Goal: Communication & Community: Answer question/provide support

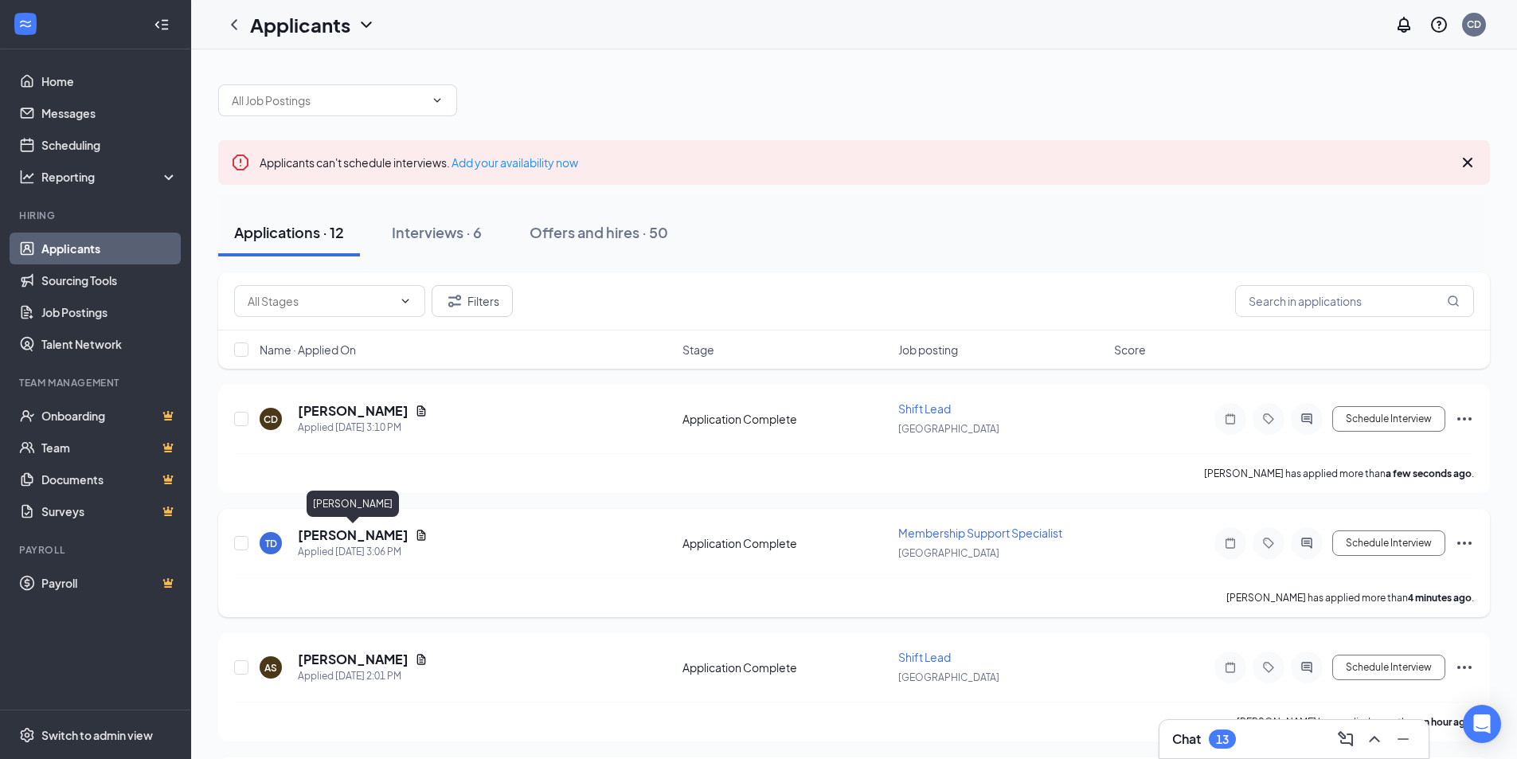
click at [371, 532] on h5 "[PERSON_NAME]" at bounding box center [353, 535] width 111 height 18
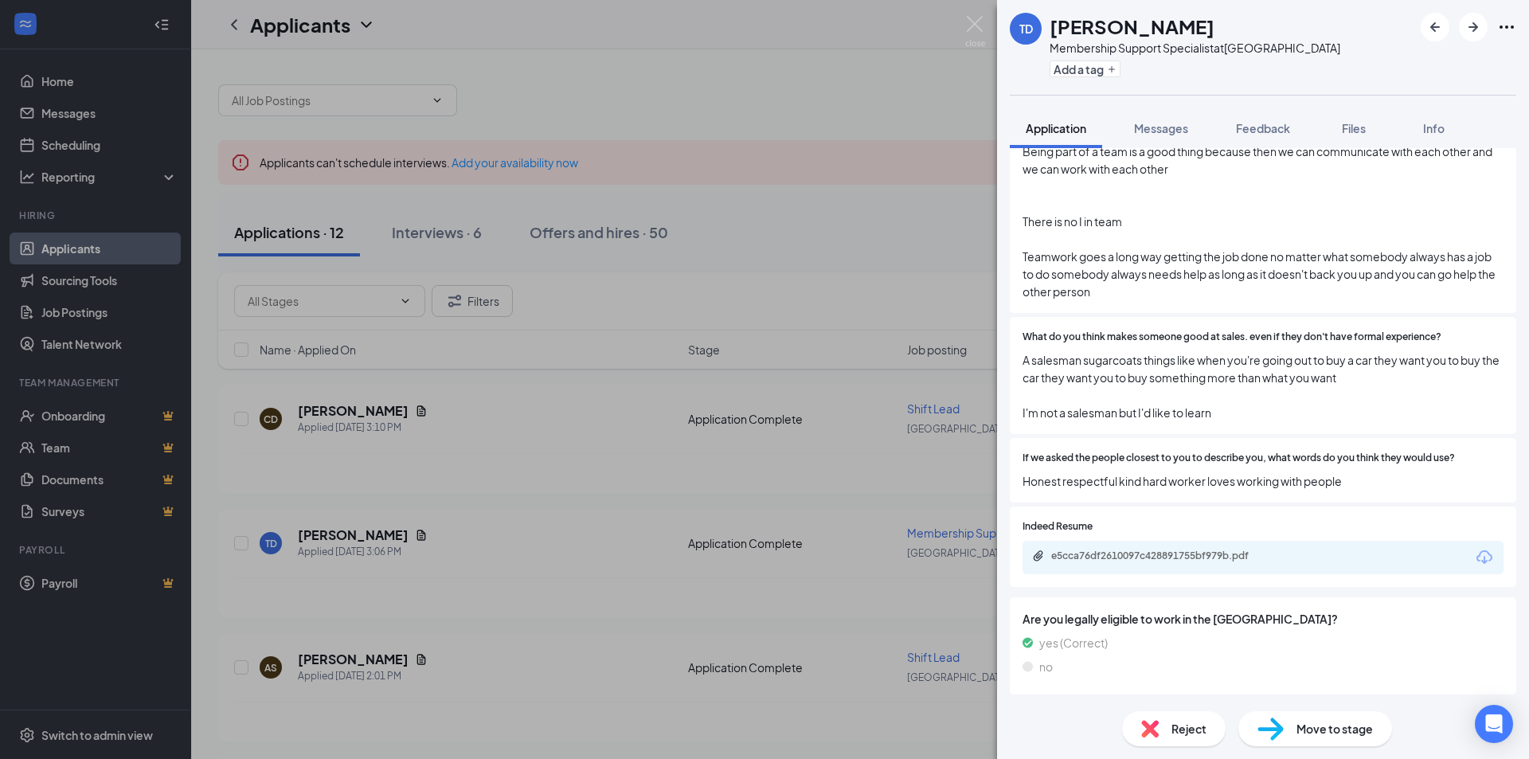
scroll to position [2085, 0]
click at [1171, 560] on div "e5cca76df2610097c428891755bf979b.pdf" at bounding box center [1162, 555] width 223 height 13
click at [968, 20] on img at bounding box center [975, 31] width 20 height 31
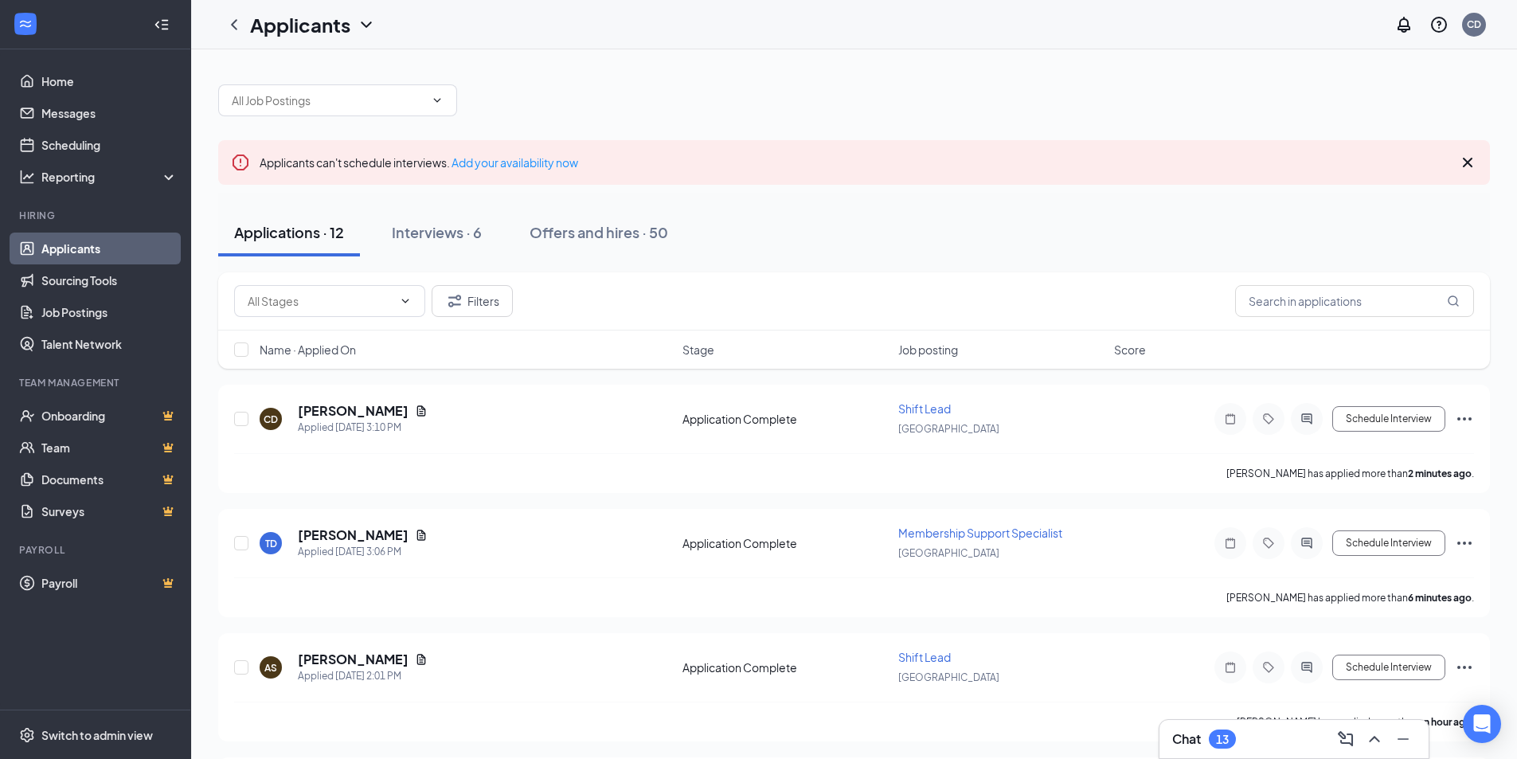
click at [1241, 747] on div "Chat 13" at bounding box center [1294, 738] width 244 height 25
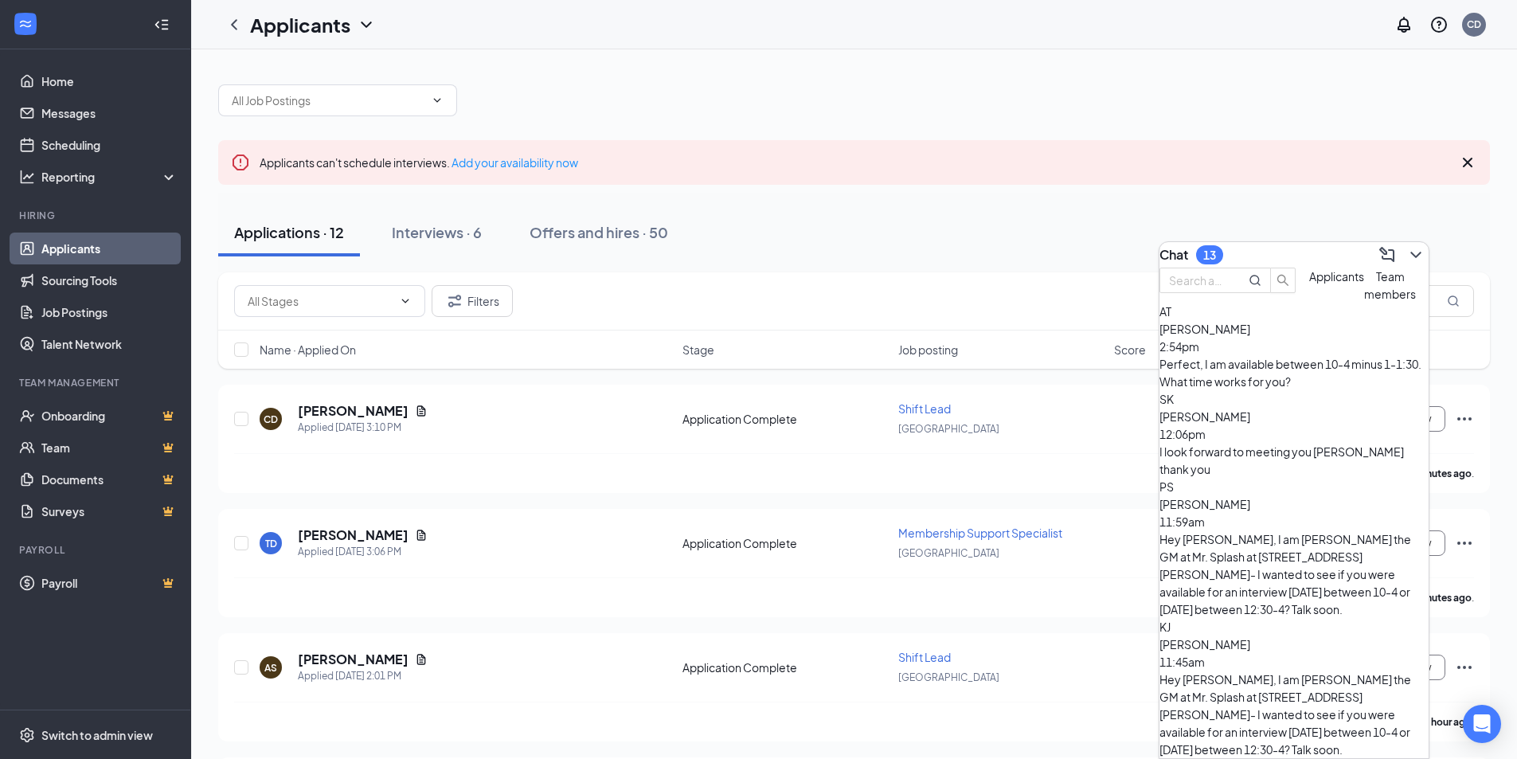
click at [1264, 530] on div "Hey [PERSON_NAME], I am [PERSON_NAME] the GM at Mr. Splash at [STREET_ADDRESS][…" at bounding box center [1293, 574] width 269 height 88
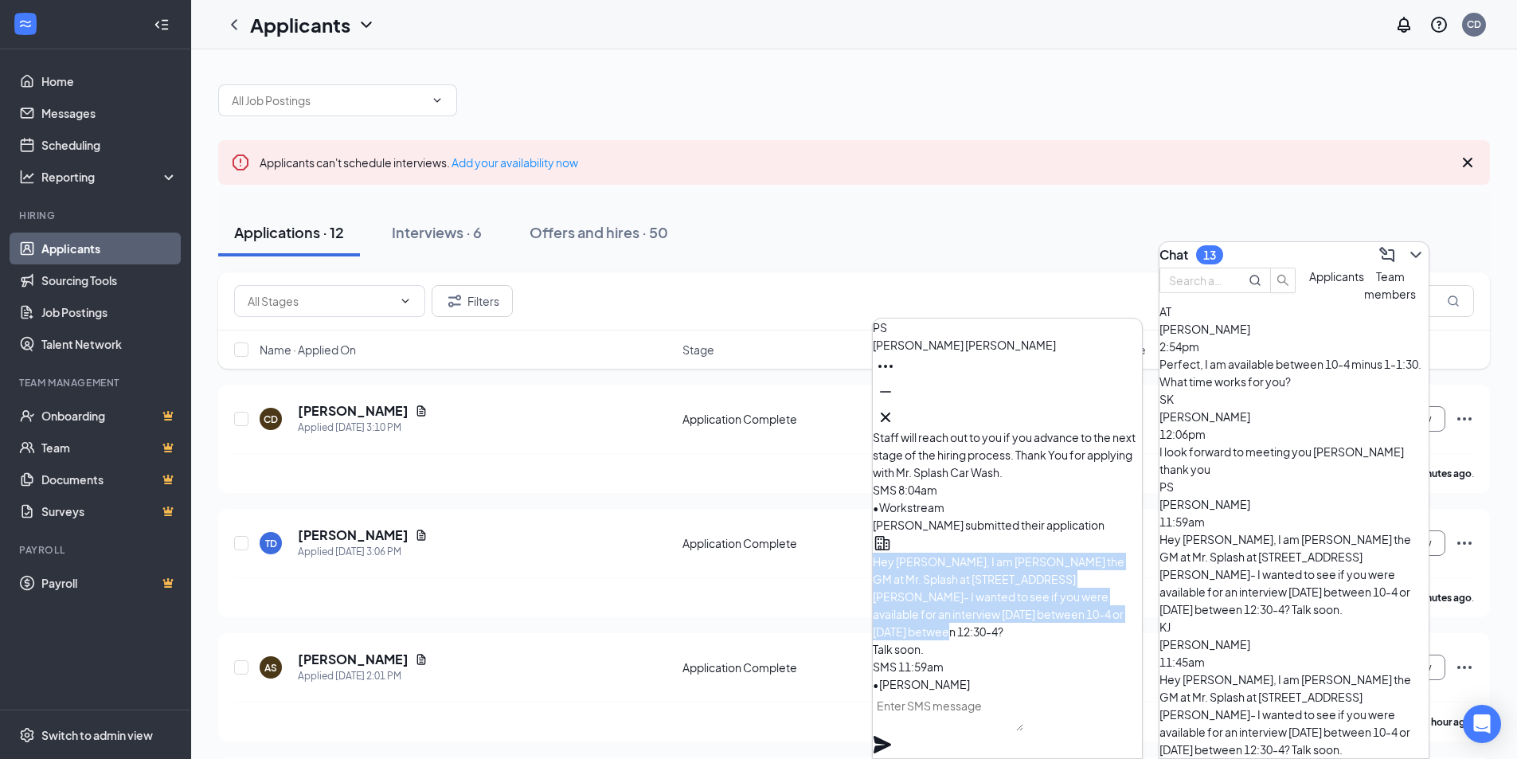
drag, startPoint x: 972, startPoint y: 648, endPoint x: 912, endPoint y: 551, distance: 114.5
click at [912, 553] on div "Hey [PERSON_NAME], I am [PERSON_NAME] the GM at Mr. Splash at [STREET_ADDRESS][…" at bounding box center [1007, 605] width 269 height 105
copy span "Hey [PERSON_NAME], I am [PERSON_NAME] the GM at Mr. Splash at [STREET_ADDRESS][…"
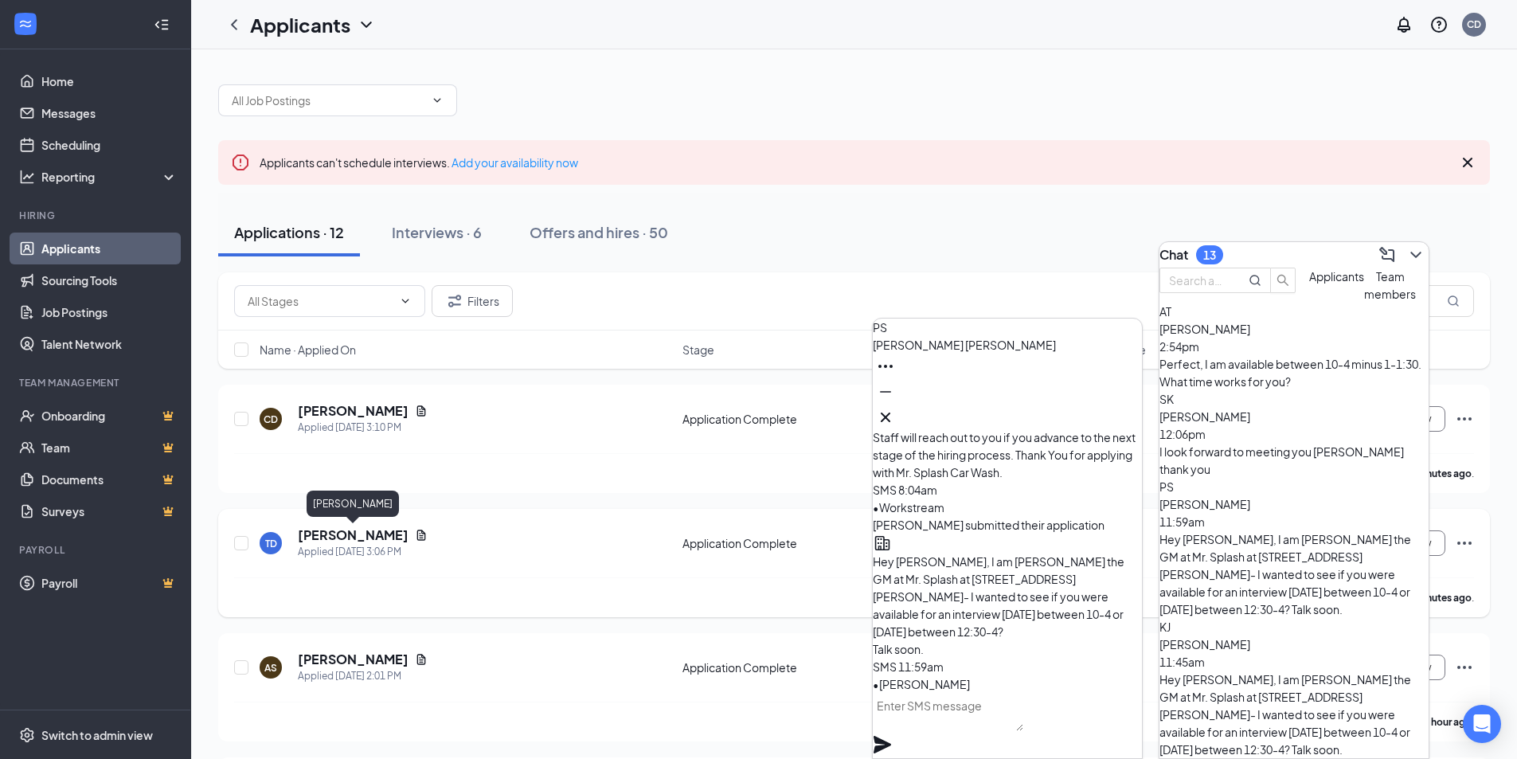
click at [341, 536] on h5 "[PERSON_NAME]" at bounding box center [353, 535] width 111 height 18
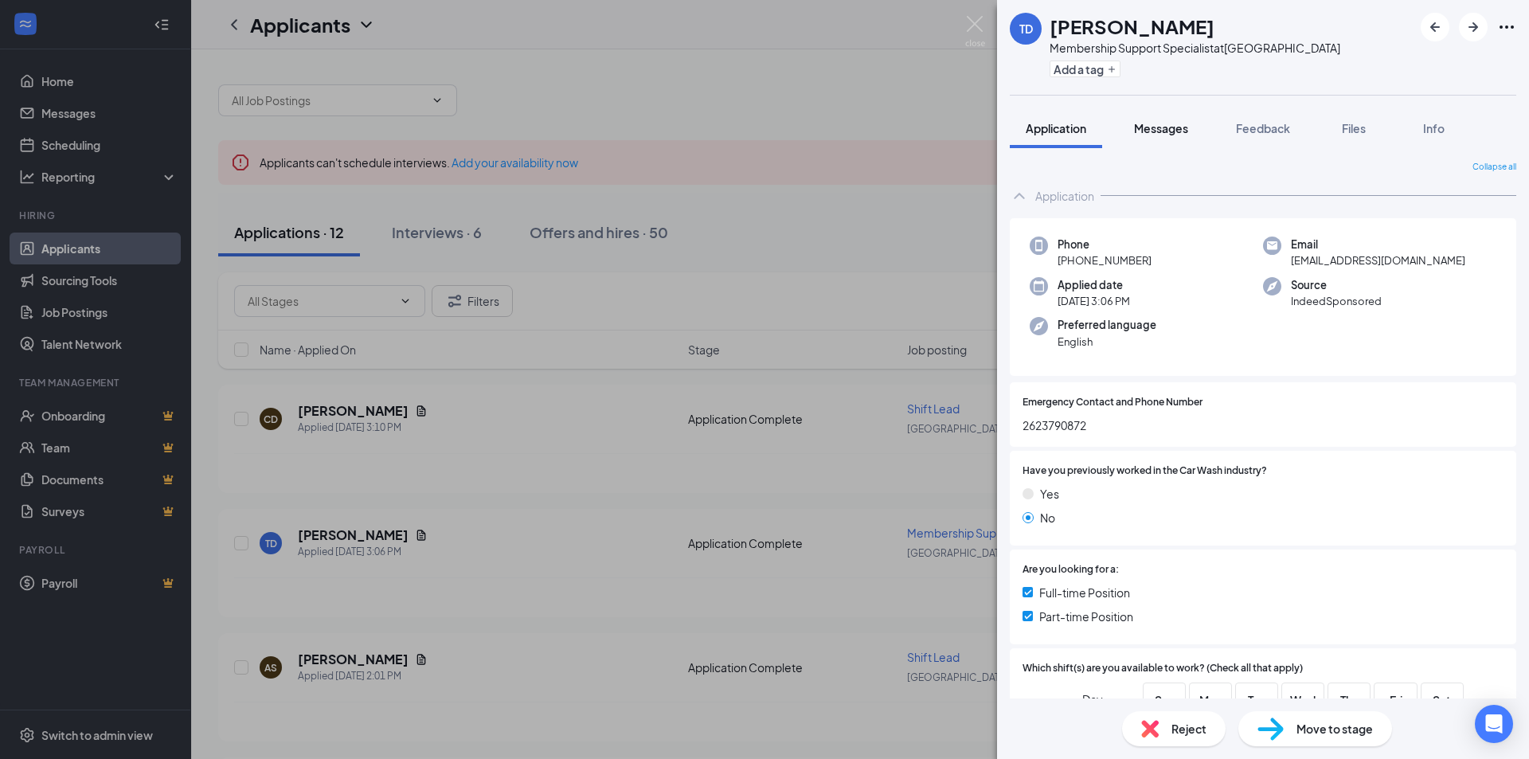
click at [1165, 127] on span "Messages" at bounding box center [1161, 128] width 54 height 14
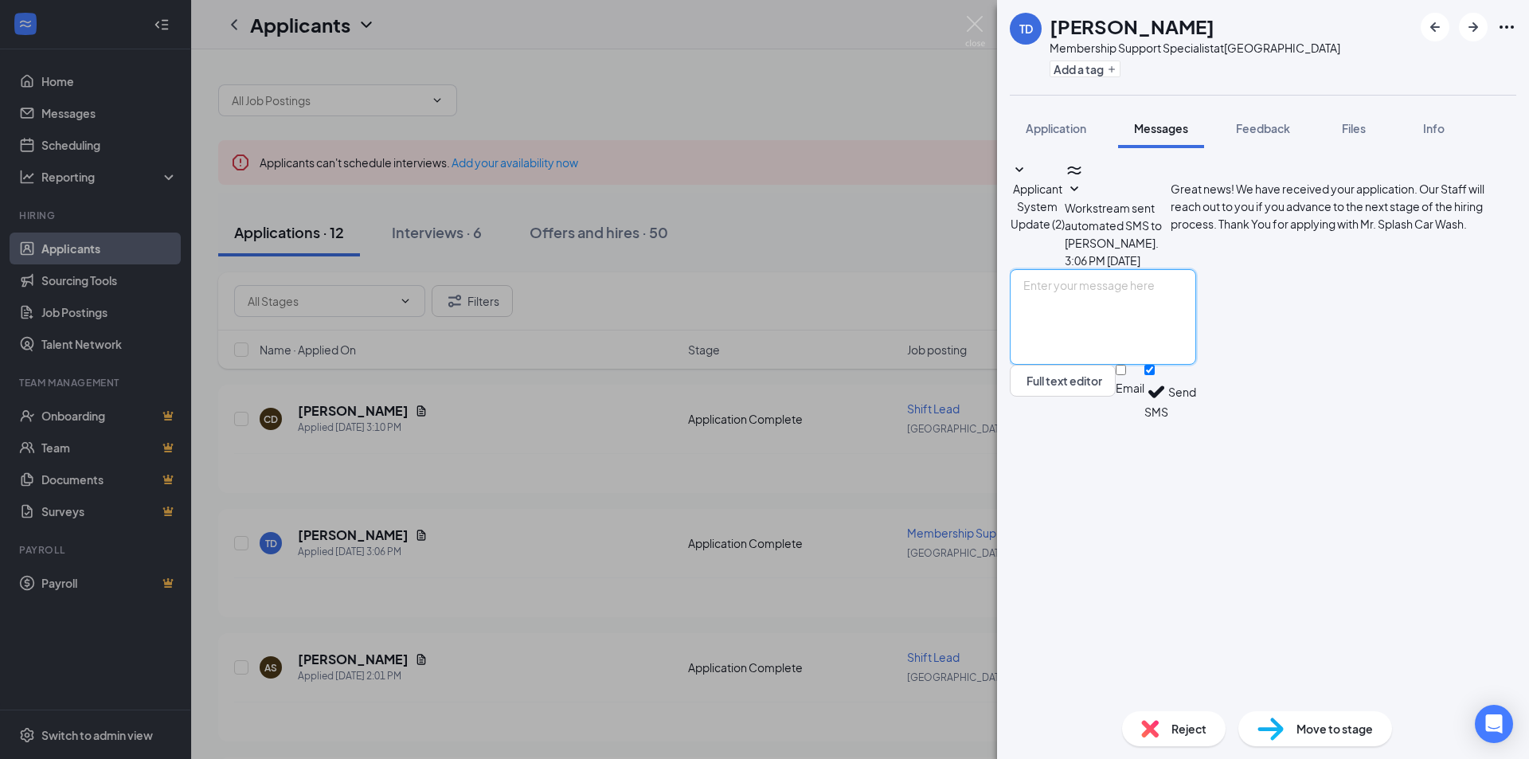
click at [1194, 365] on textarea at bounding box center [1103, 317] width 186 height 96
paste textarea "Hey [PERSON_NAME], I am [PERSON_NAME] the GM at Mr. Splash at [STREET_ADDRESS][…"
click at [1112, 365] on textarea "Hey [PERSON_NAME], I am [PERSON_NAME] the GM at Mr. Splash at [STREET_ADDRESS][…" at bounding box center [1103, 317] width 186 height 96
type textarea "Hey [PERSON_NAME], I am [PERSON_NAME] the GM at Mr. Splash at [STREET_ADDRESS][…"
click at [1196, 420] on button "Send" at bounding box center [1182, 392] width 28 height 55
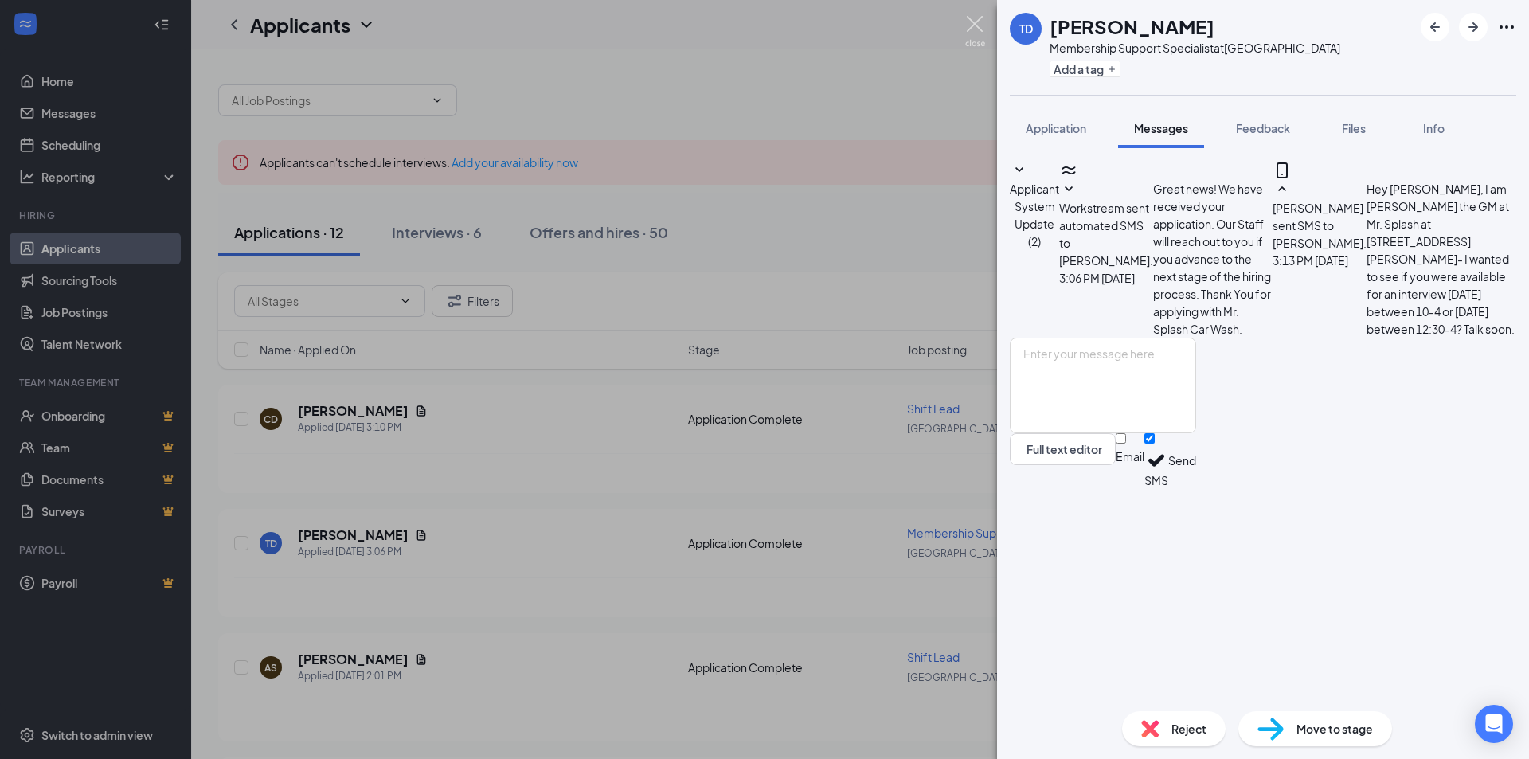
click at [976, 30] on img at bounding box center [975, 31] width 20 height 31
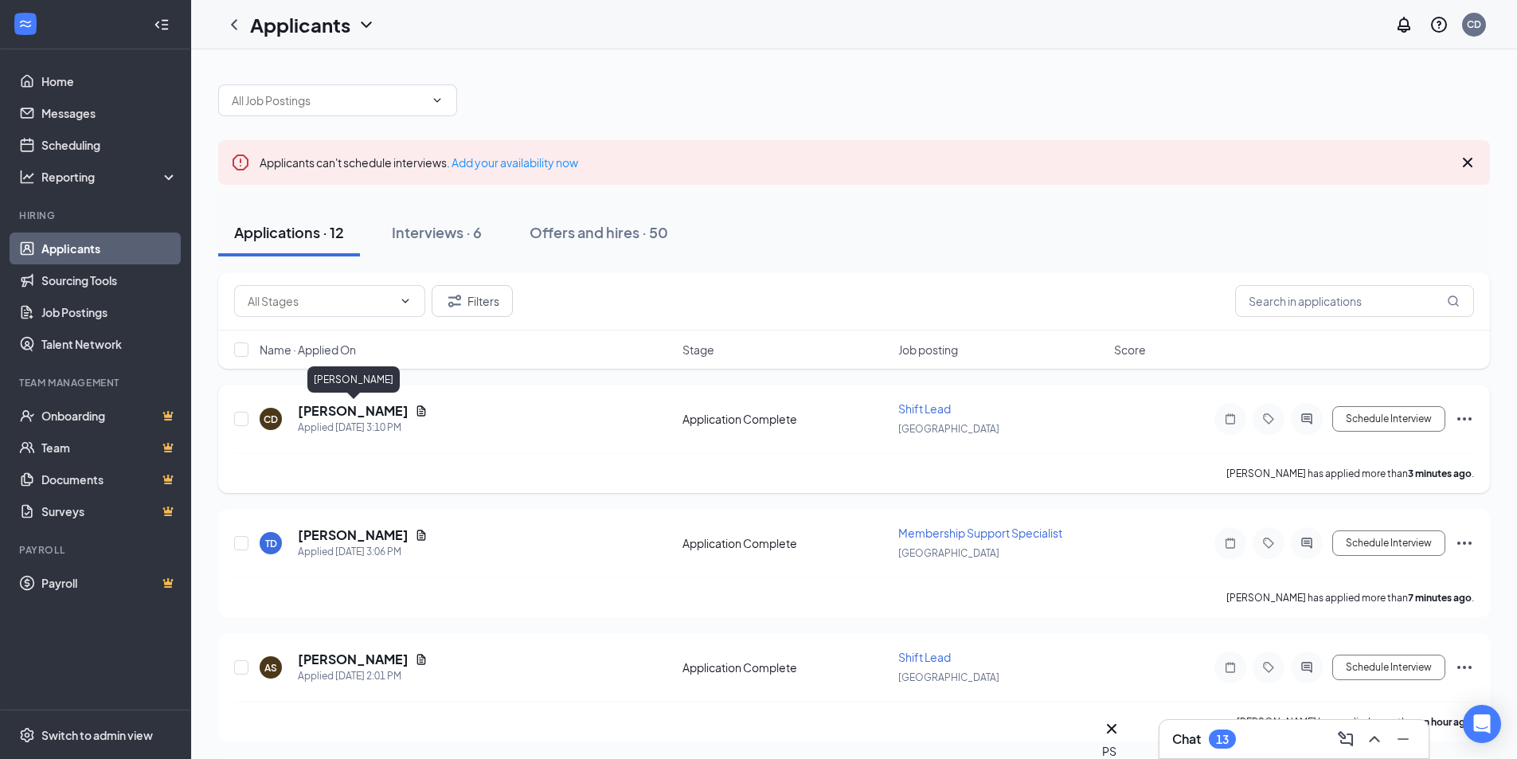
click at [357, 412] on h5 "[PERSON_NAME]" at bounding box center [353, 411] width 111 height 18
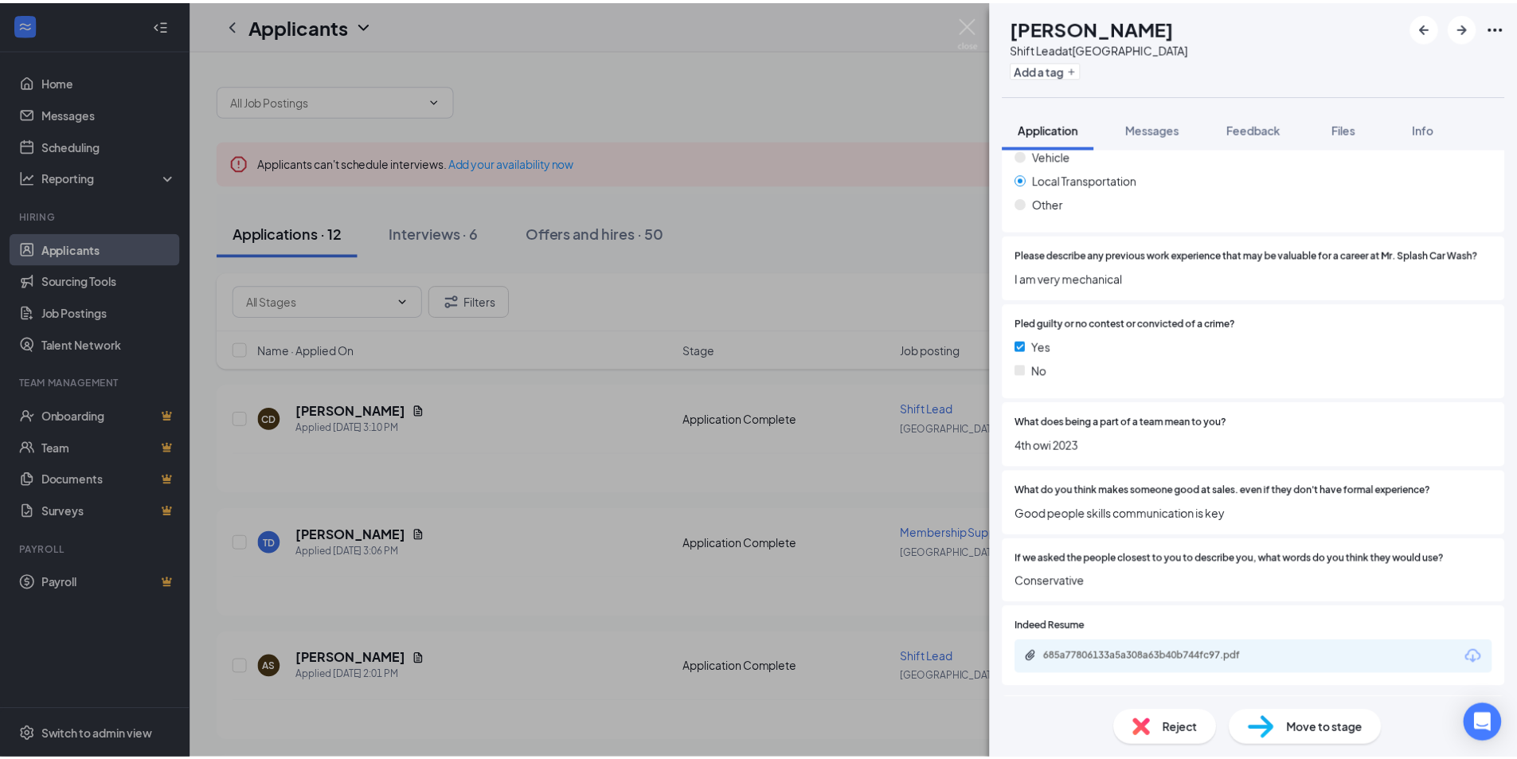
scroll to position [1672, 0]
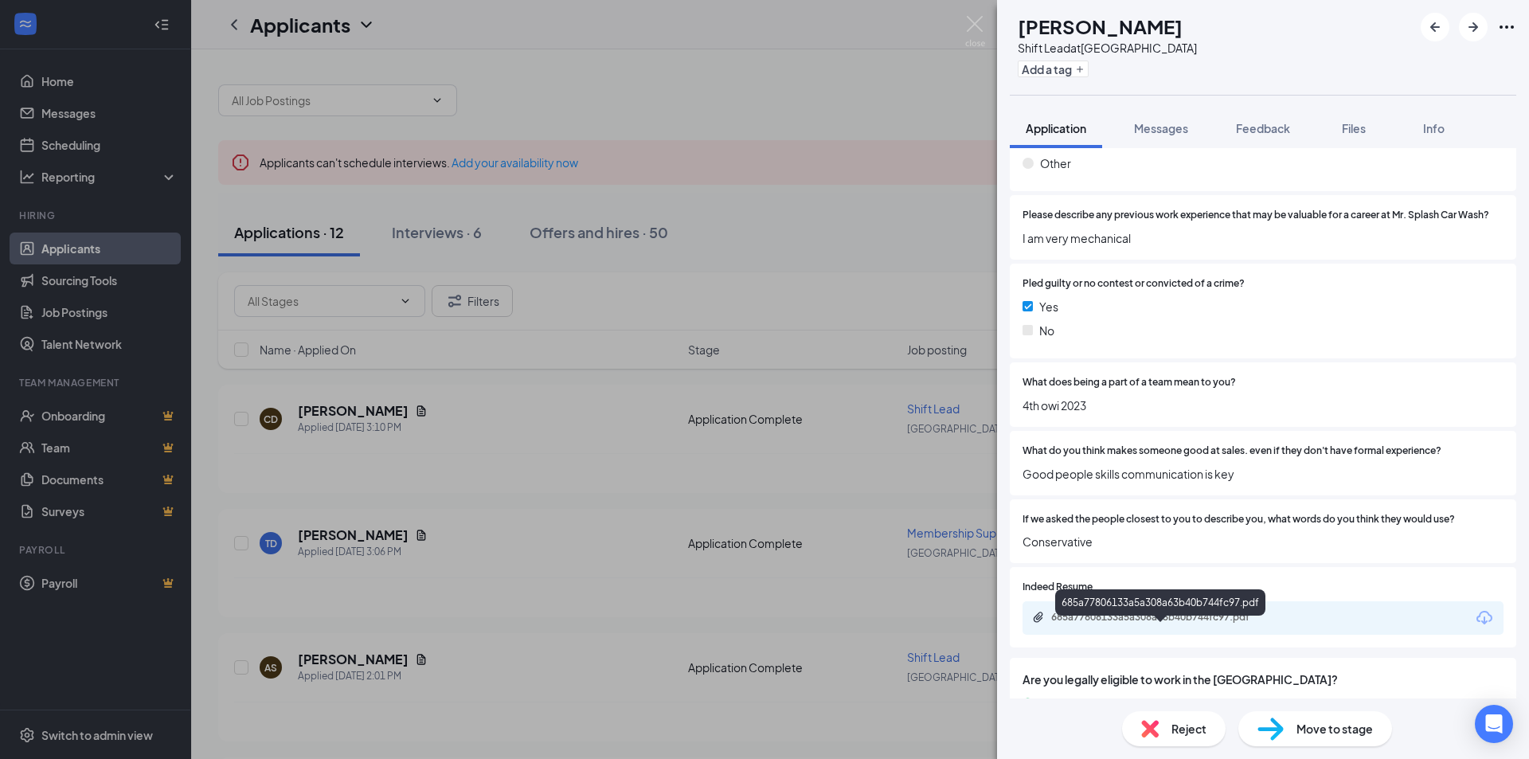
click at [1163, 624] on div "685a77806133a5a308a63b40b744fc97.pdf" at bounding box center [1162, 617] width 223 height 13
click at [977, 29] on img at bounding box center [975, 31] width 20 height 31
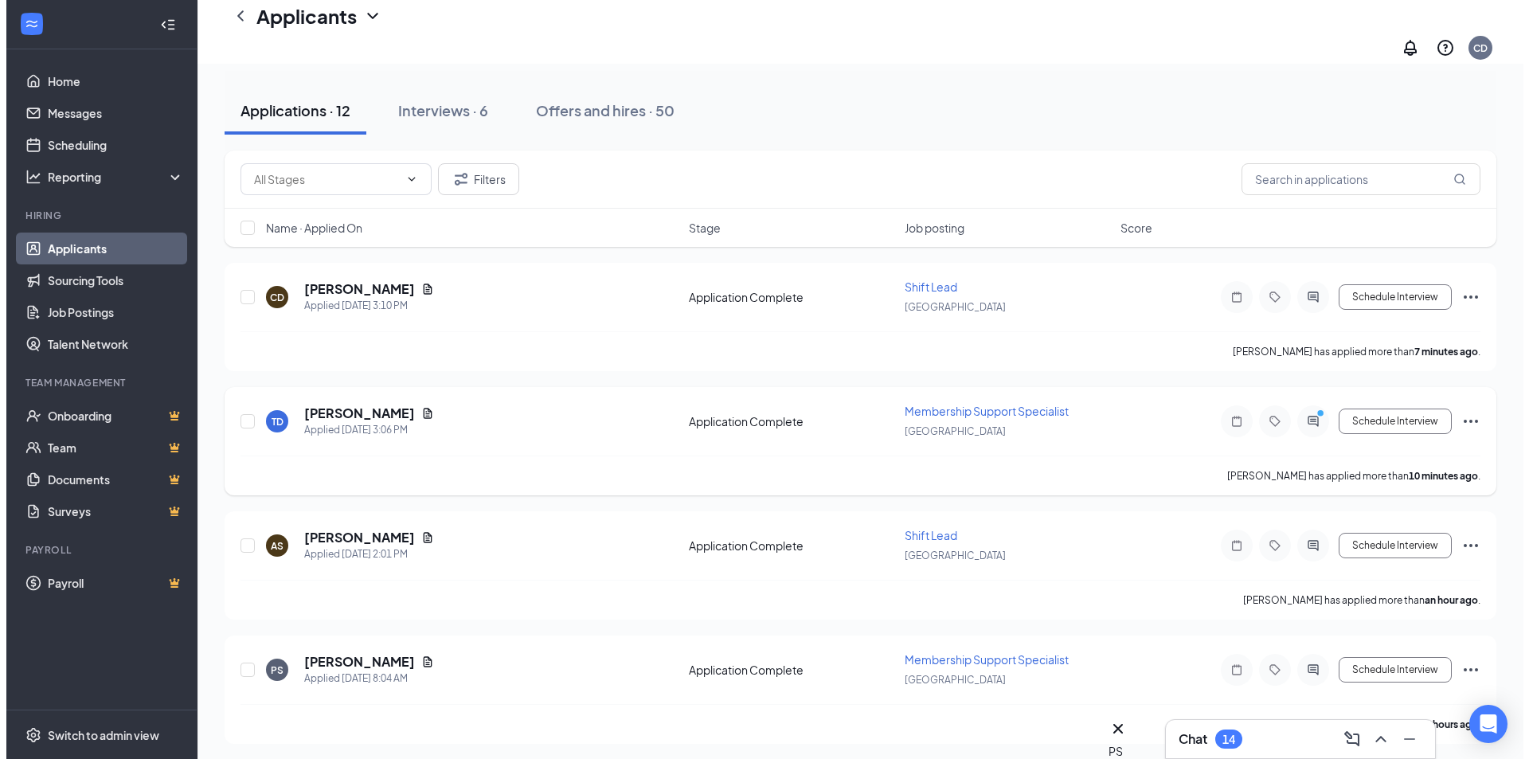
scroll to position [159, 0]
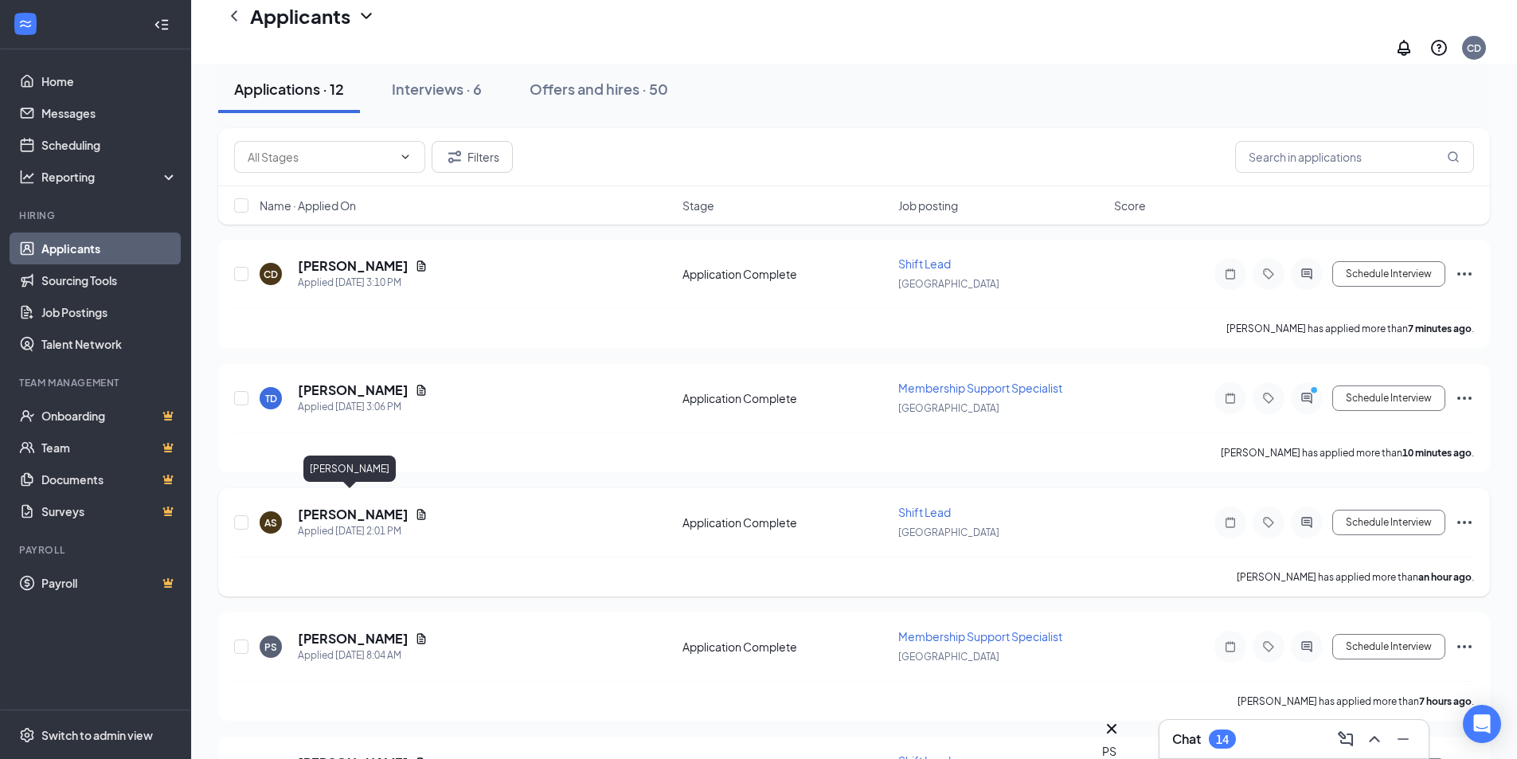
click at [344, 506] on h5 "[PERSON_NAME]" at bounding box center [353, 515] width 111 height 18
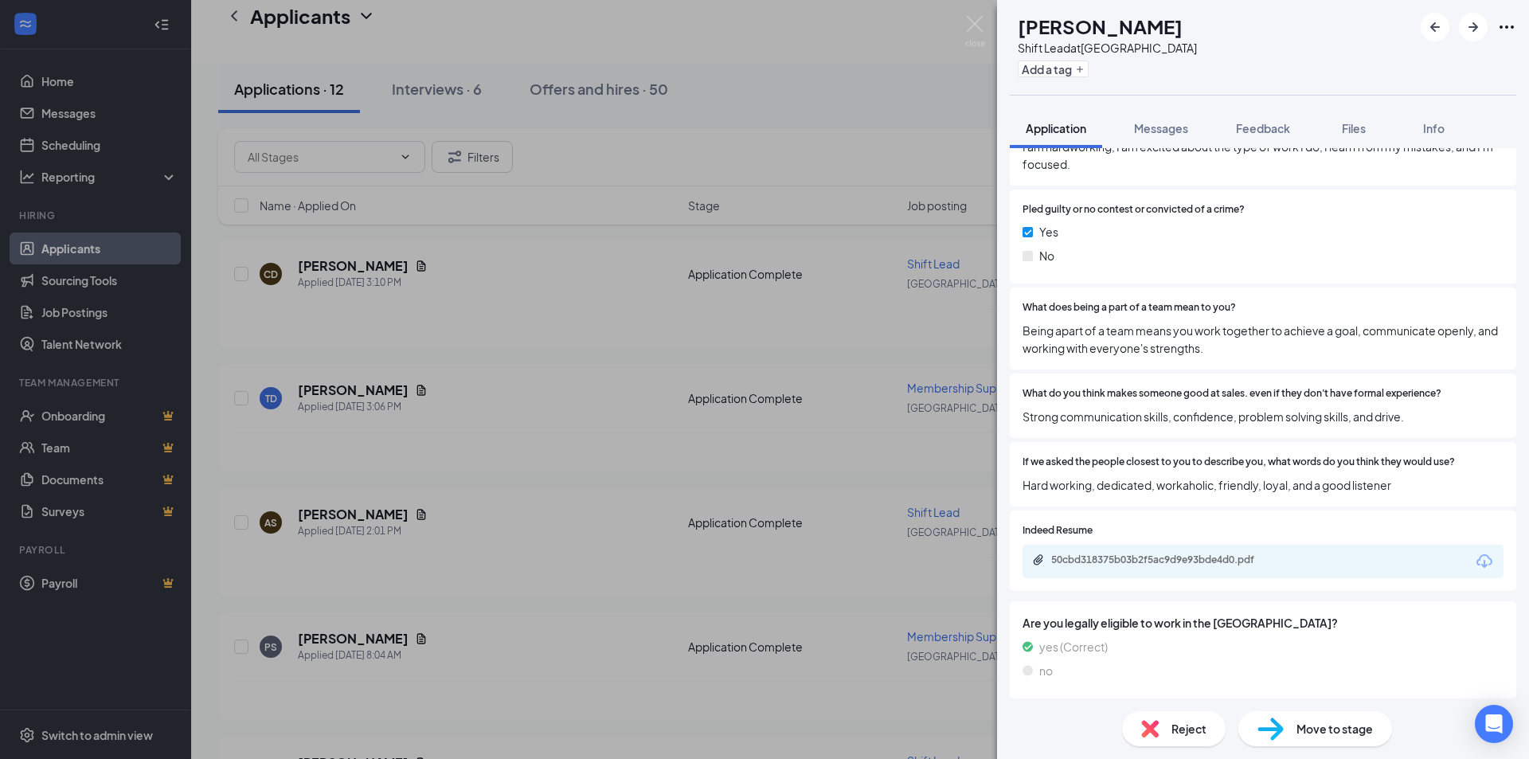
scroll to position [1875, 0]
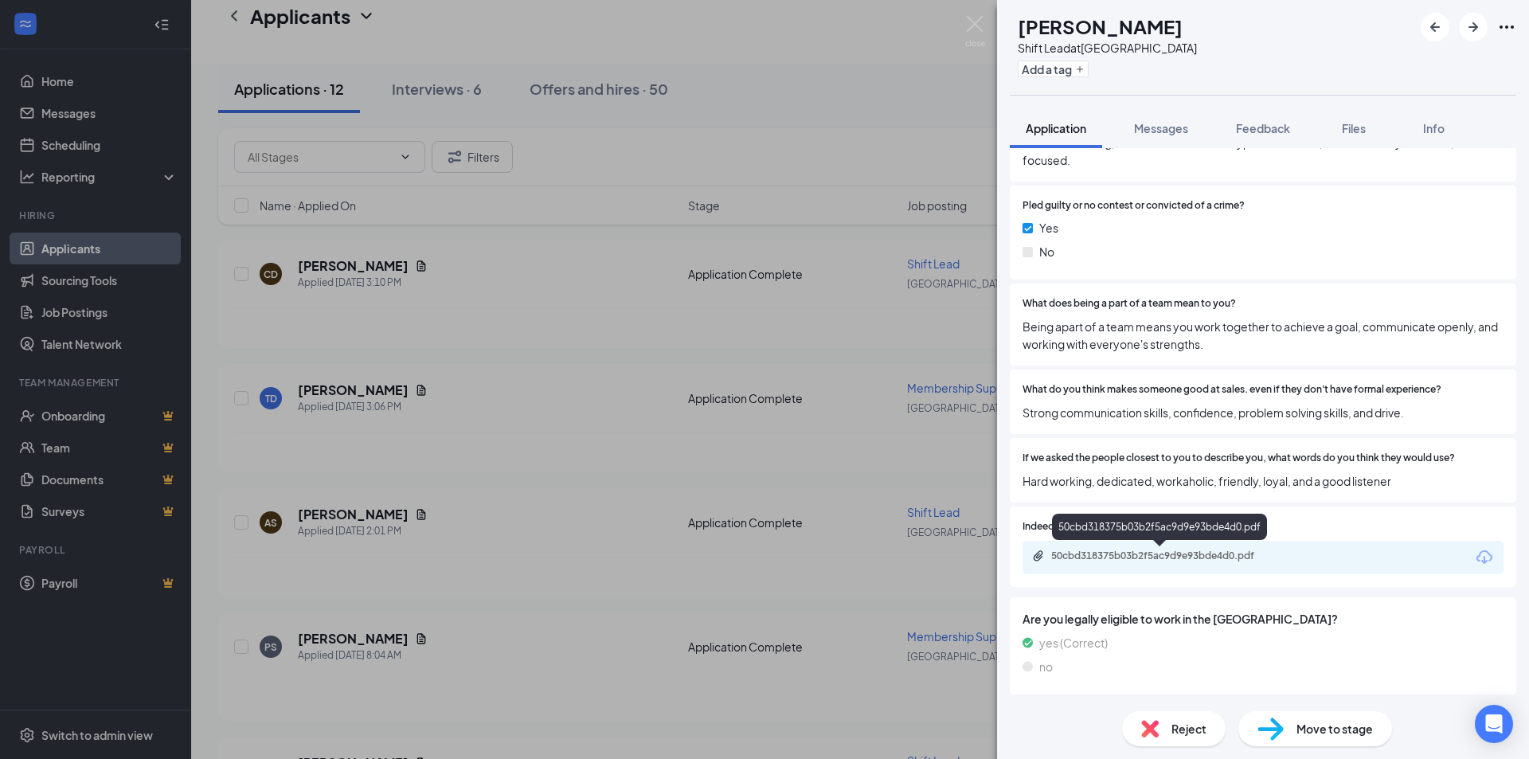
click at [1168, 558] on div "50cbd318375b03b2f5ac9d9e93bde4d0.pdf" at bounding box center [1162, 555] width 223 height 13
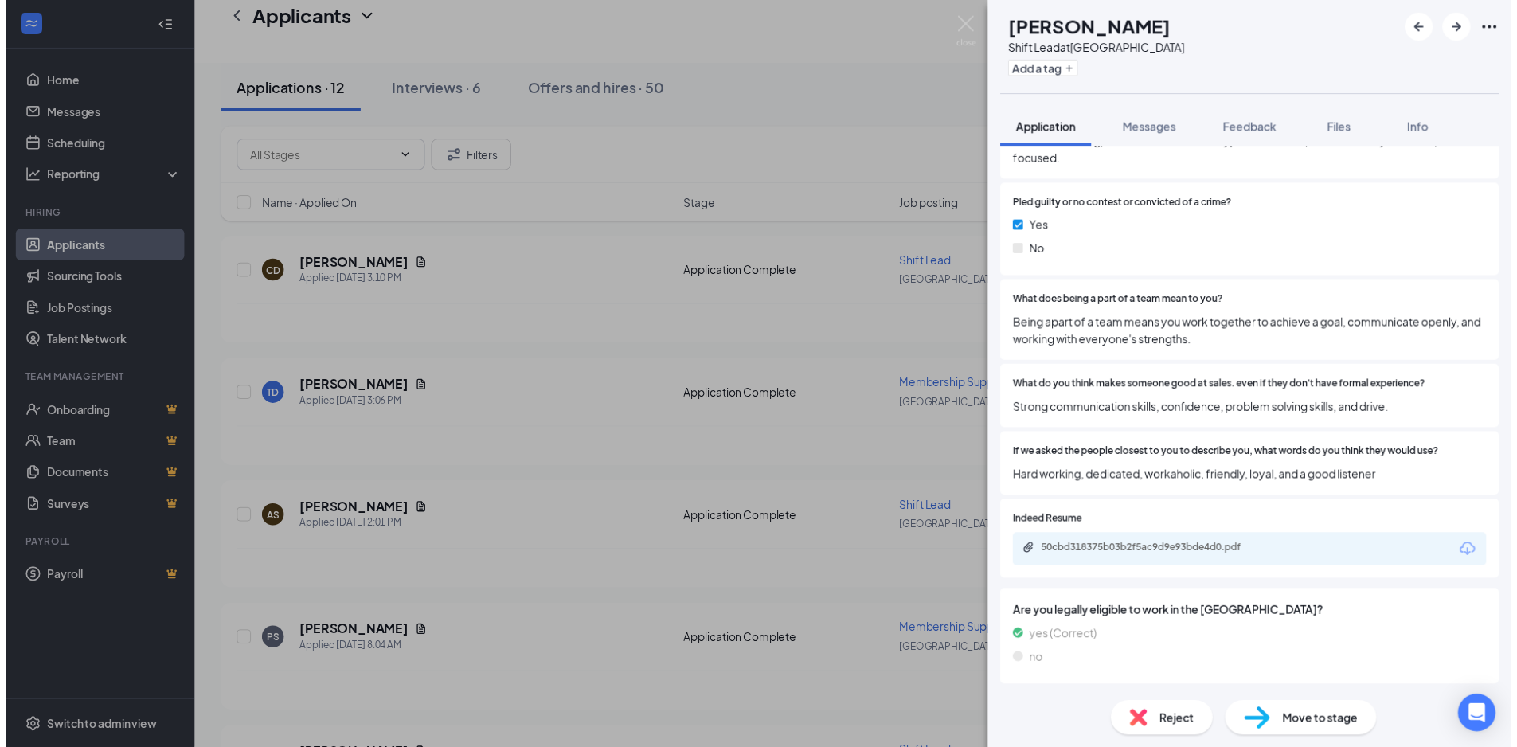
scroll to position [1868, 0]
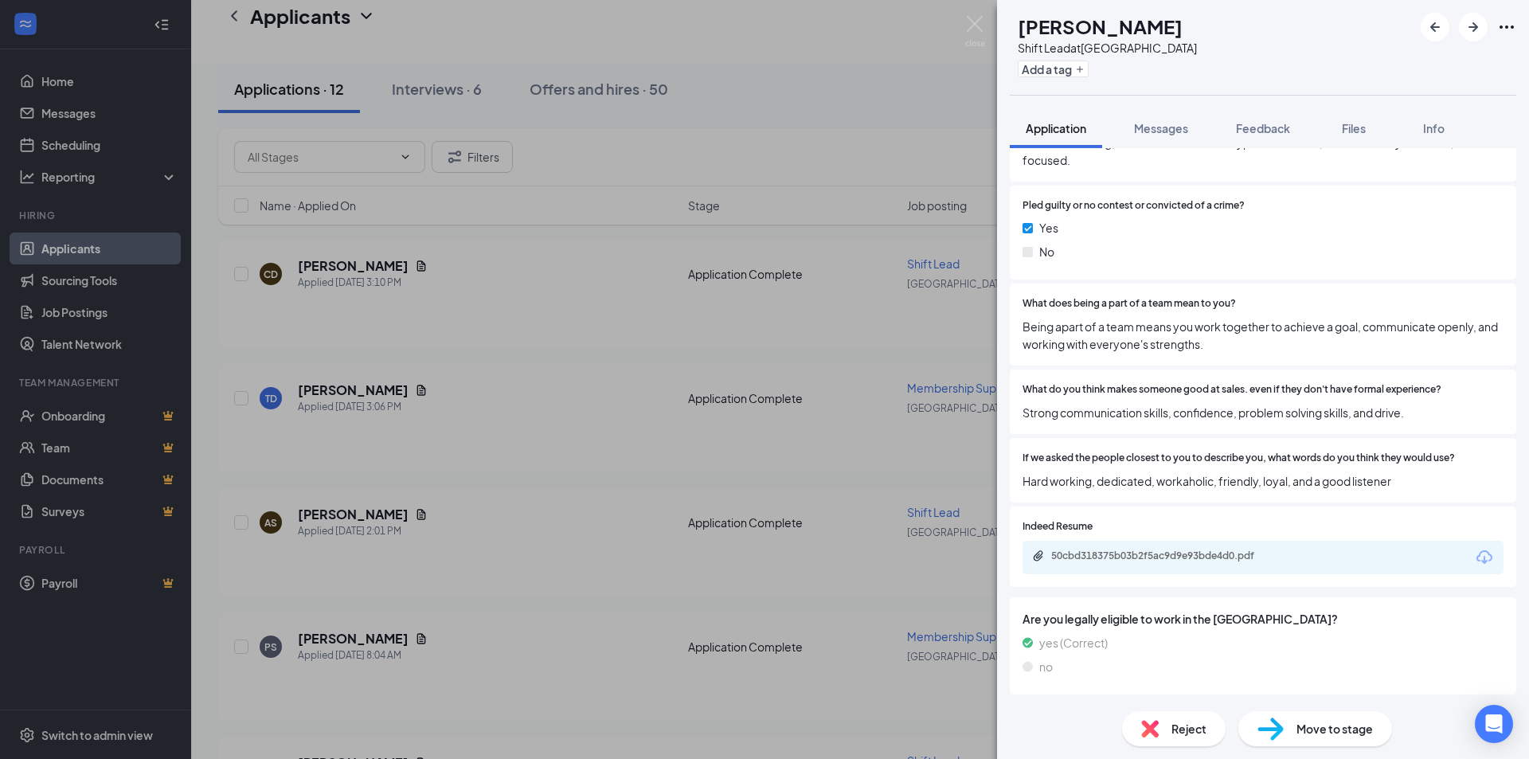
click at [987, 36] on div "AS [PERSON_NAME] Shift Lead at [GEOGRAPHIC_DATA] Add a tag Application Messages…" at bounding box center [764, 379] width 1529 height 759
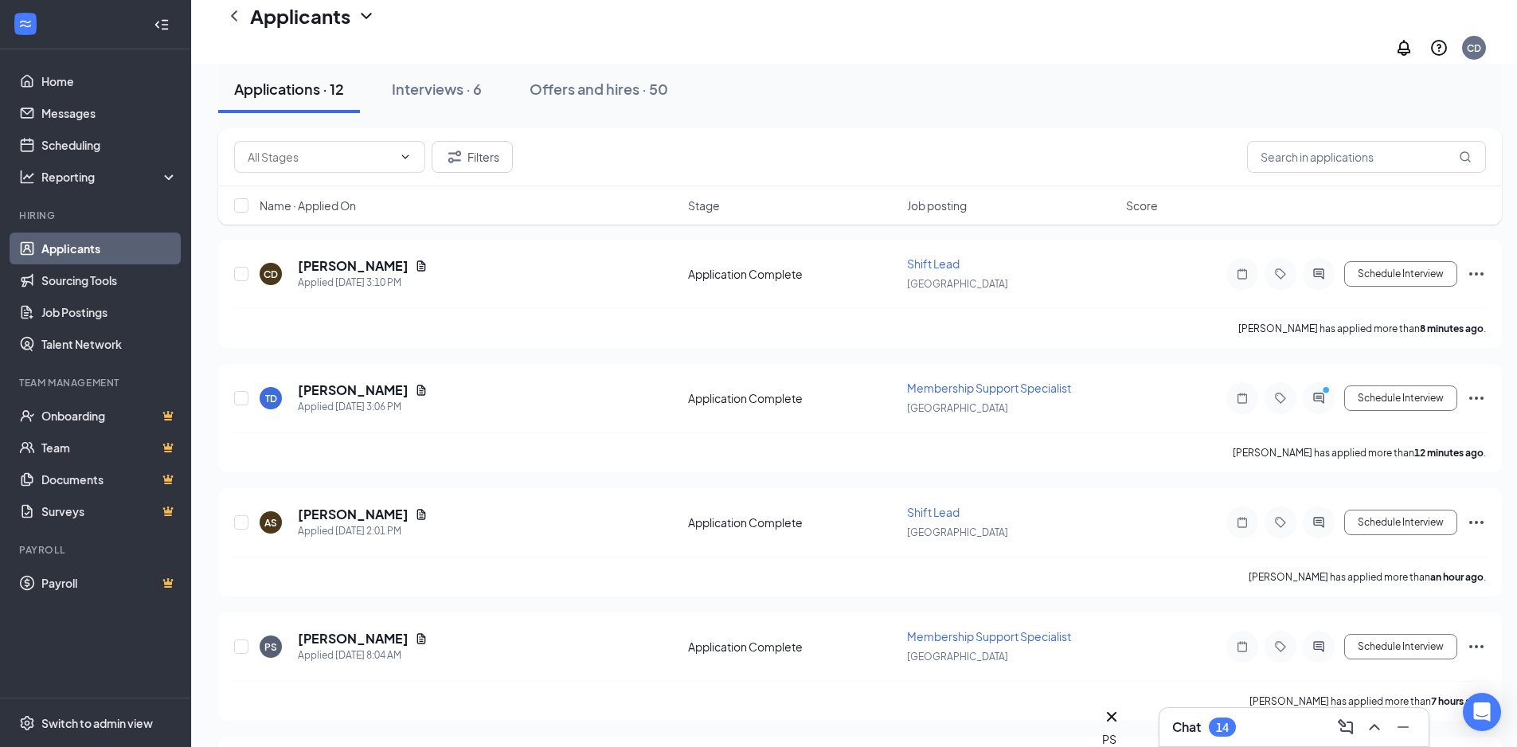
click at [1214, 722] on div "14" at bounding box center [1222, 726] width 27 height 19
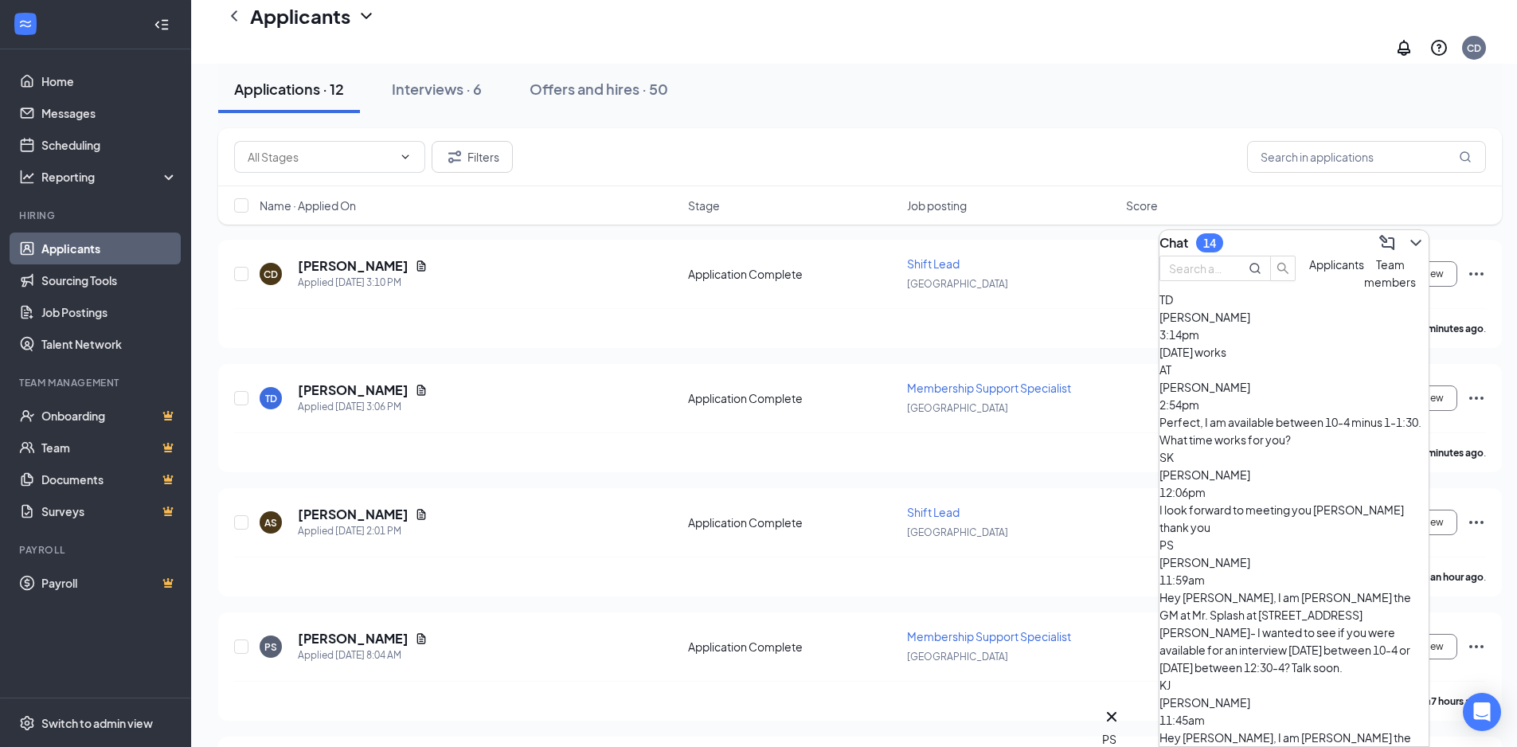
click at [1305, 361] on div "[DATE] works" at bounding box center [1293, 352] width 269 height 18
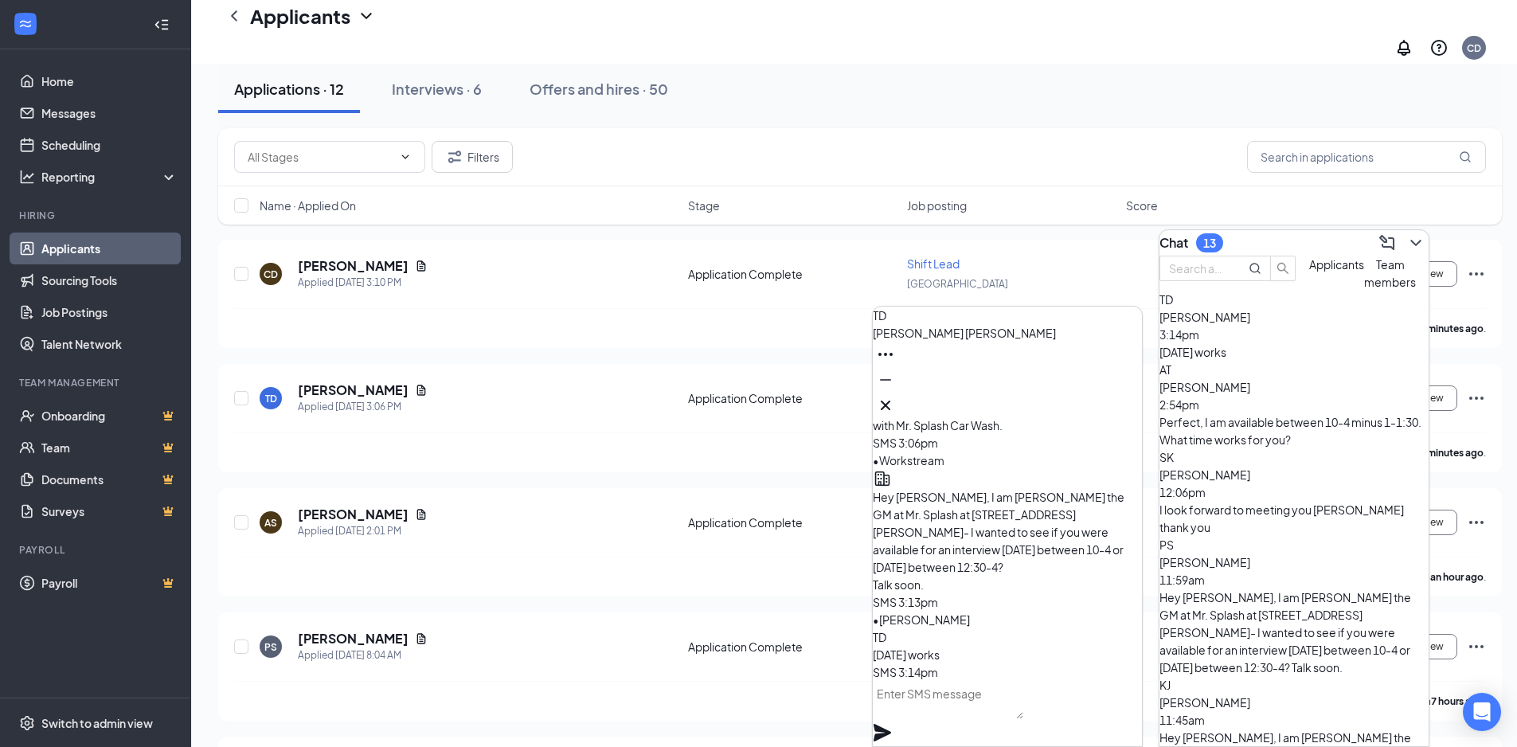
click at [1023, 704] on textarea at bounding box center [948, 700] width 151 height 38
type textarea "o"
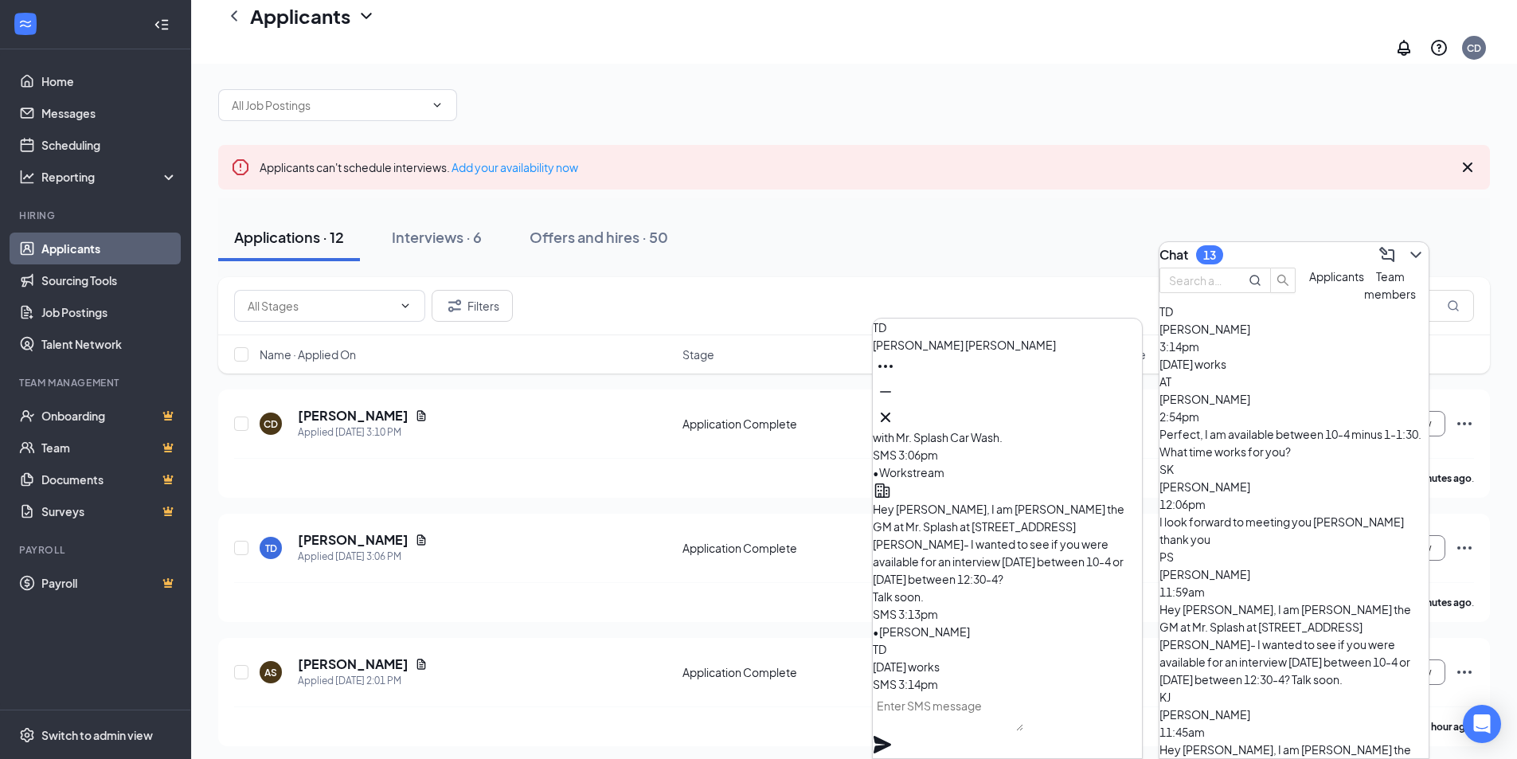
scroll to position [0, 0]
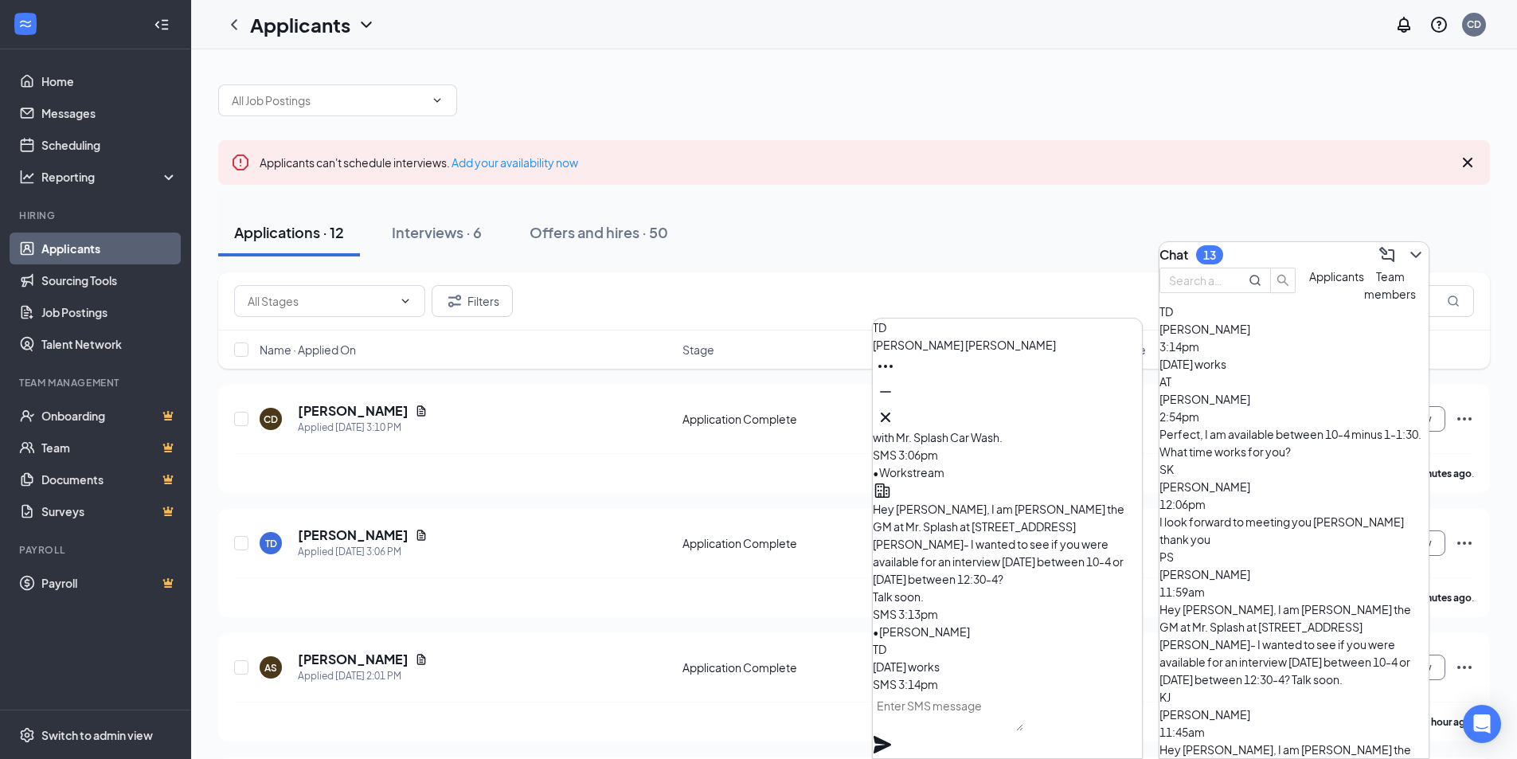
click at [1285, 448] on div "Perfect, I am available between 10-4 minus 1-1:30. What time works for you?" at bounding box center [1293, 442] width 269 height 35
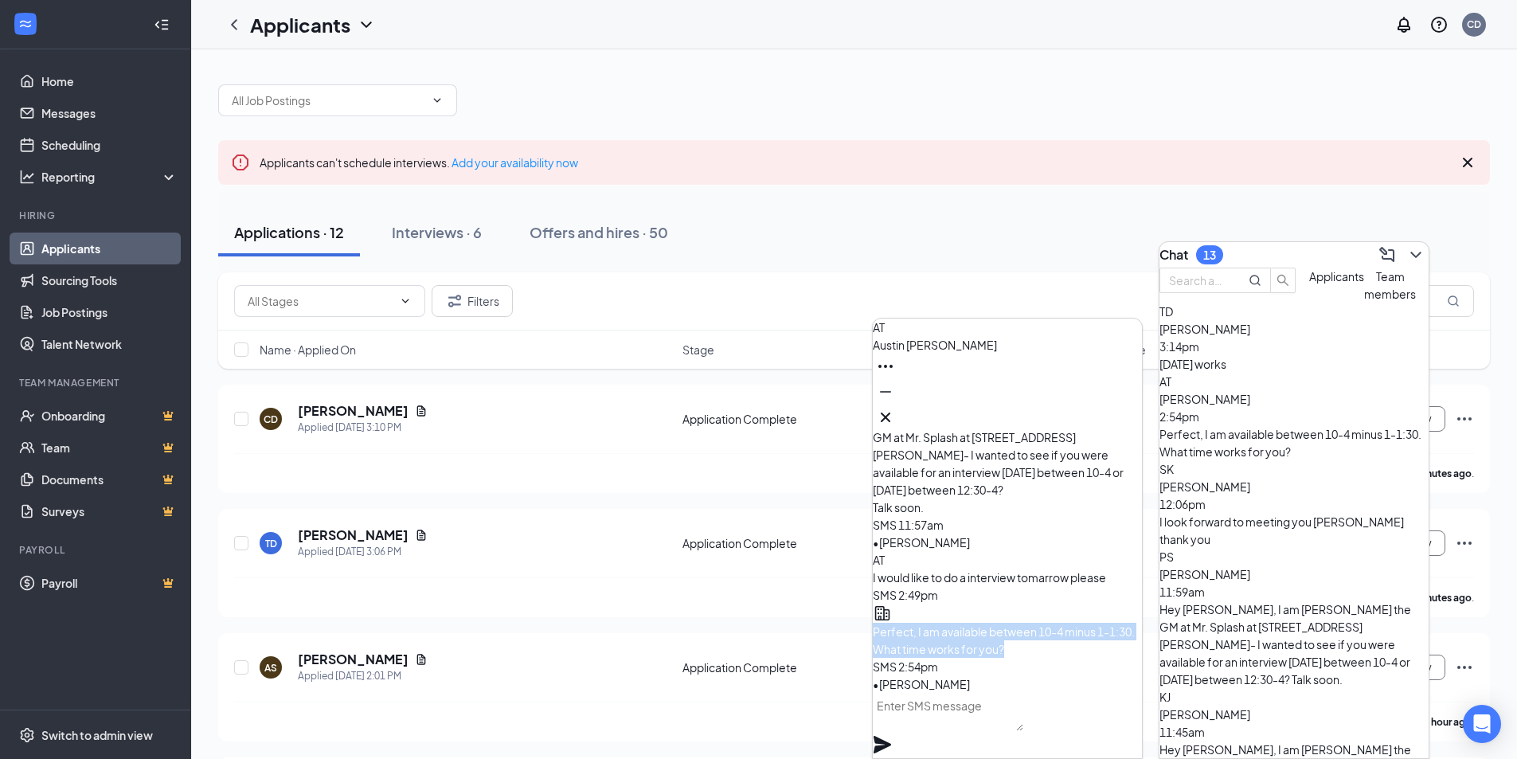
drag, startPoint x: 1004, startPoint y: 647, endPoint x: 913, endPoint y: 619, distance: 95.7
click at [913, 623] on p "Perfect, I am available between 10-4 minus 1-1:30. What time works for you?" at bounding box center [1007, 640] width 269 height 35
copy span "Perfect, I am available between 10-4 minus 1-1:30. What time works for you?"
click at [895, 408] on icon "Cross" at bounding box center [885, 417] width 19 height 19
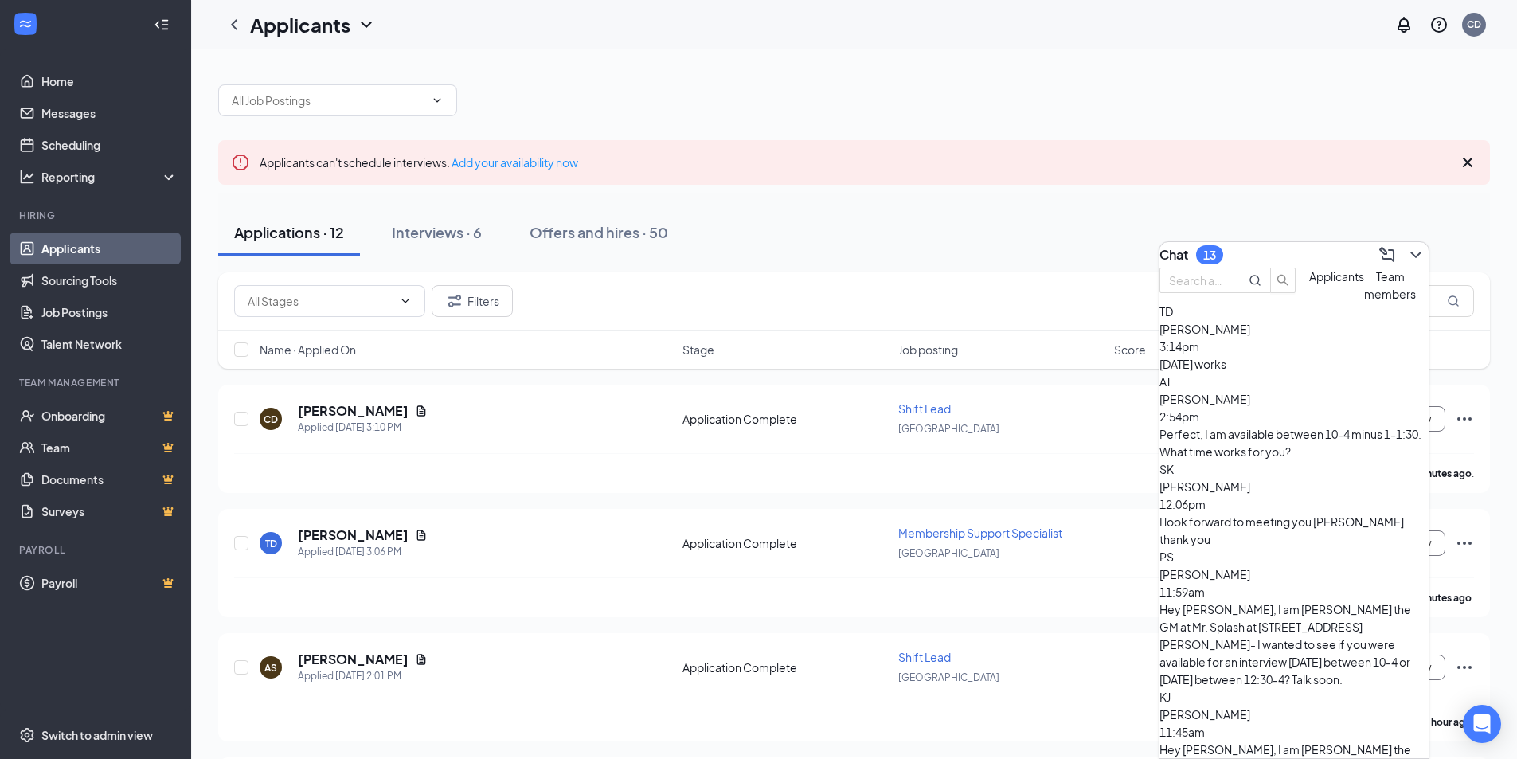
click at [1249, 336] on span "[PERSON_NAME]" at bounding box center [1204, 329] width 91 height 14
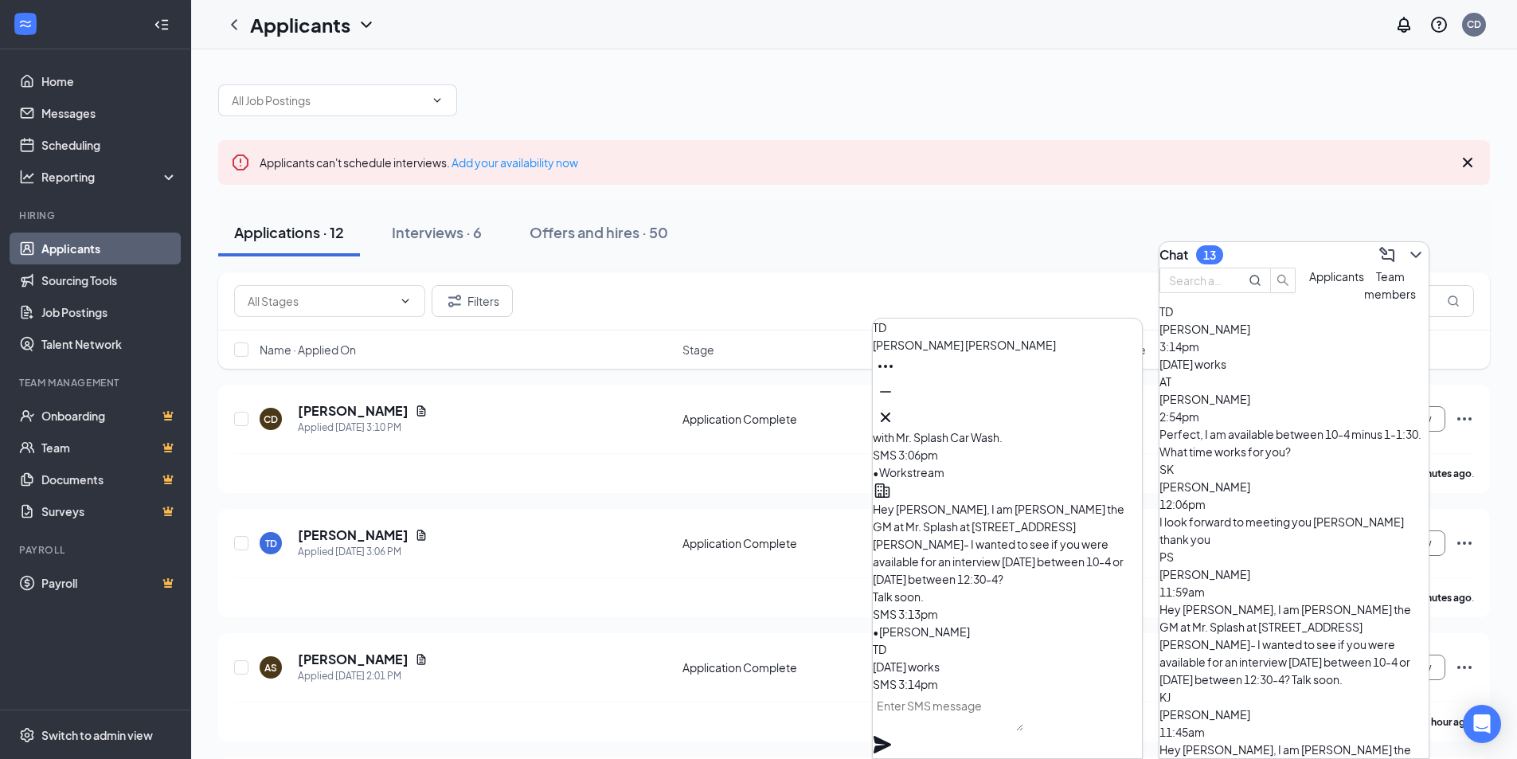
click at [964, 725] on textarea at bounding box center [948, 712] width 151 height 38
paste textarea "Perfect, I am available between 10-4 minus 1-1:30. What time works for you?"
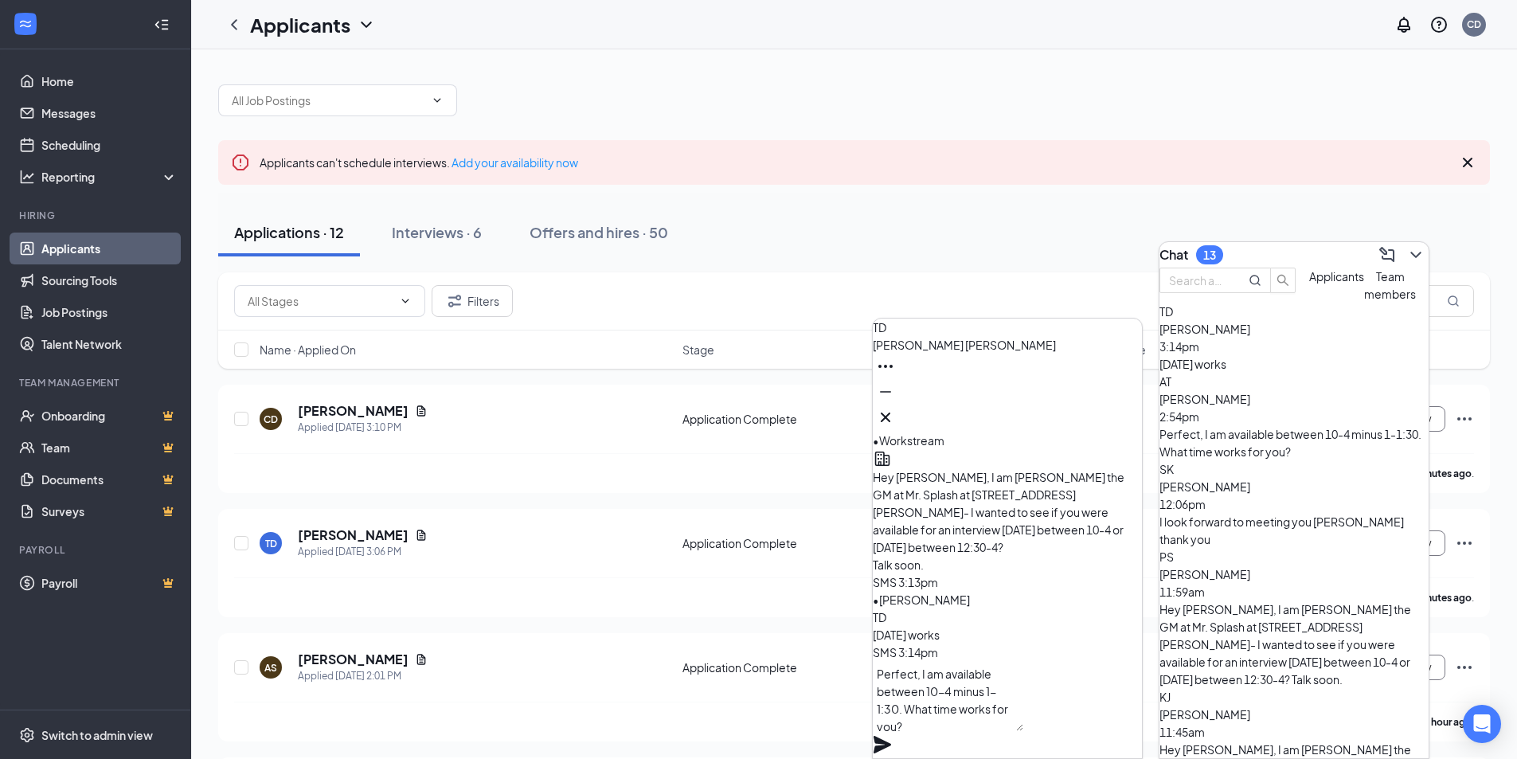
scroll to position [1, 0]
type textarea "Perfect, I am available between 10-4 minus 1-1:30. What time works for you?"
click at [892, 735] on icon "Plane" at bounding box center [882, 744] width 19 height 19
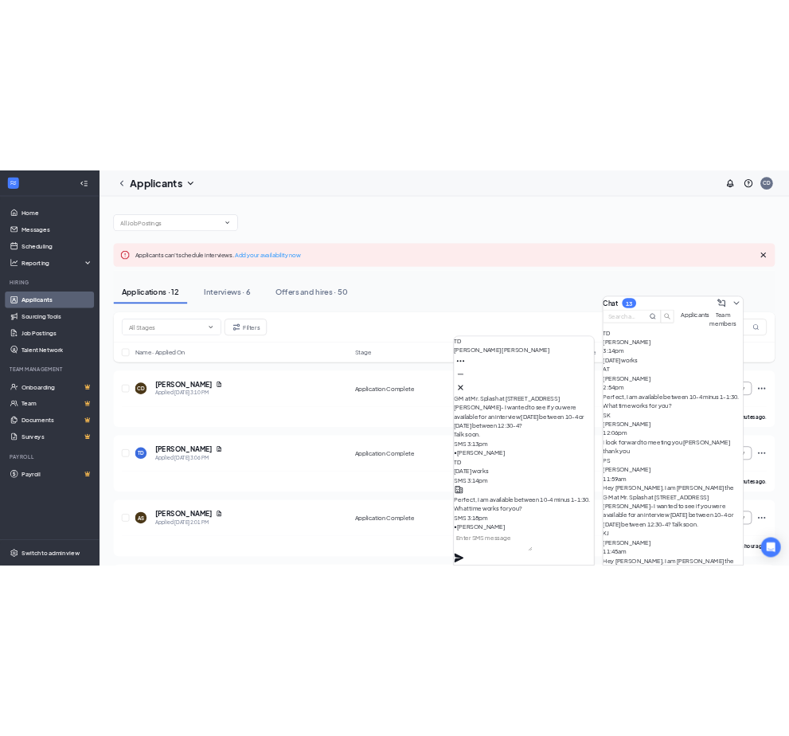
scroll to position [0, 0]
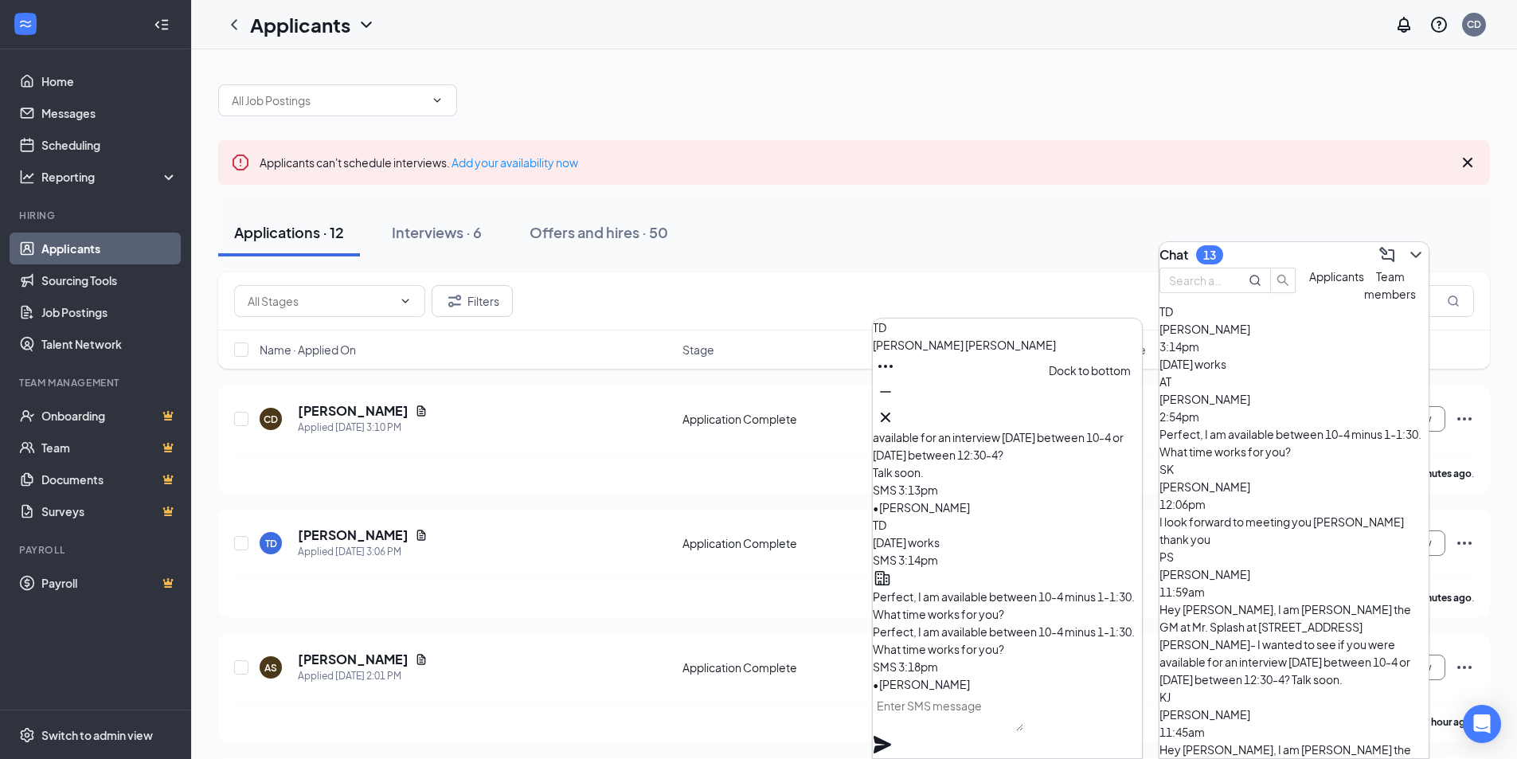
click at [895, 401] on icon "Minimize" at bounding box center [885, 391] width 19 height 19
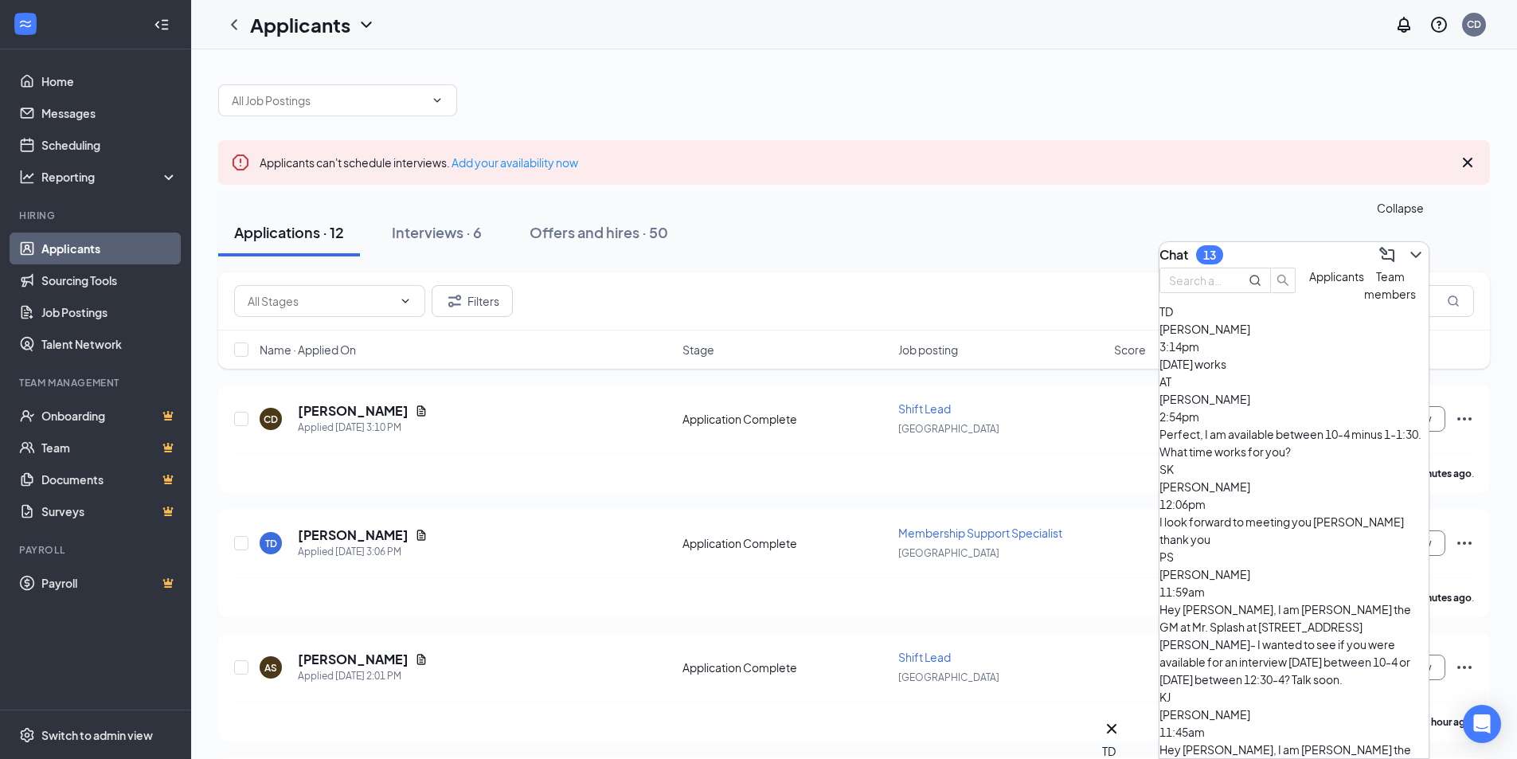
drag, startPoint x: 1404, startPoint y: 248, endPoint x: 1380, endPoint y: 233, distance: 28.3
click at [1406, 248] on icon "ChevronDown" at bounding box center [1415, 254] width 19 height 19
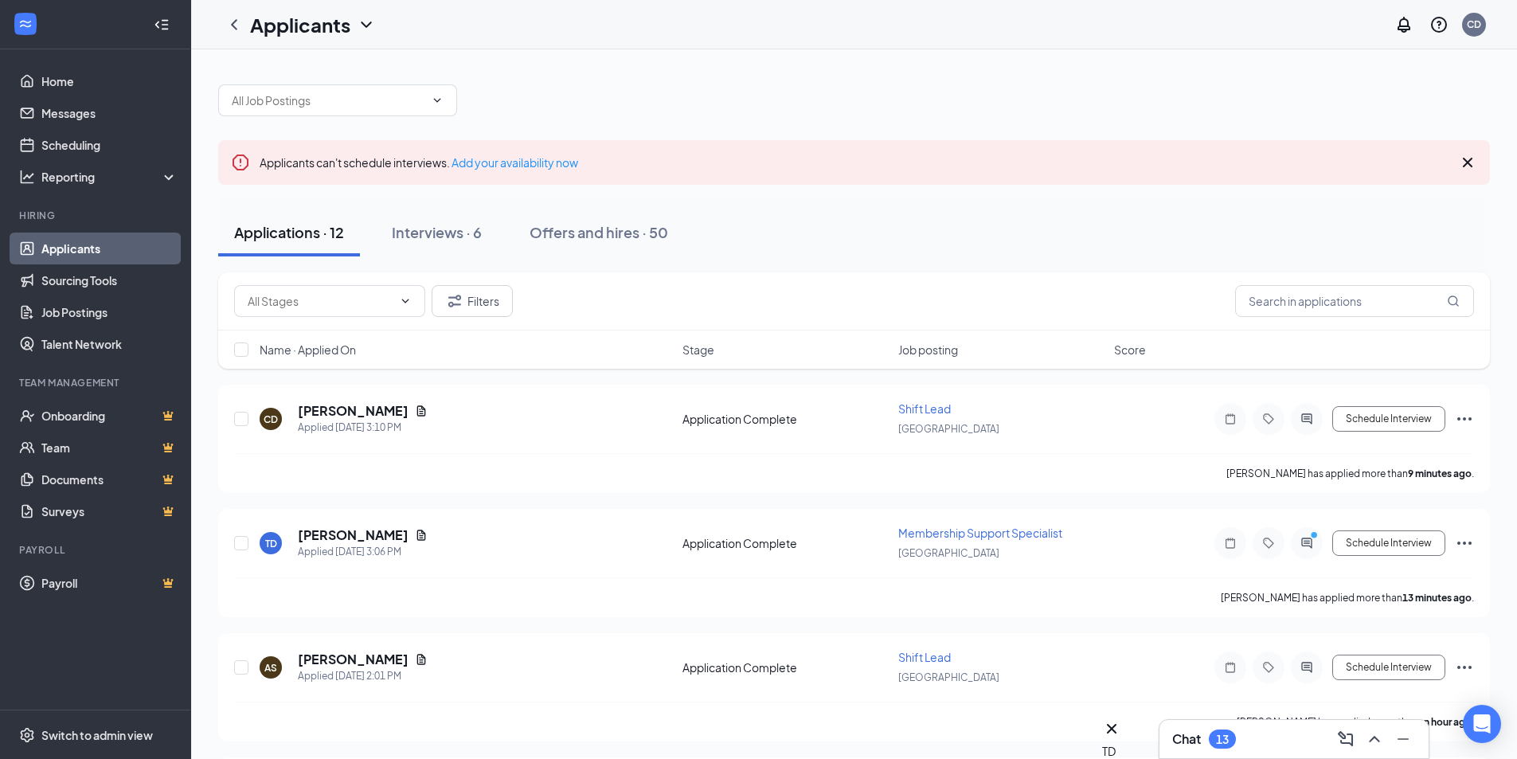
click at [1289, 747] on div "Chat 13" at bounding box center [1294, 738] width 244 height 25
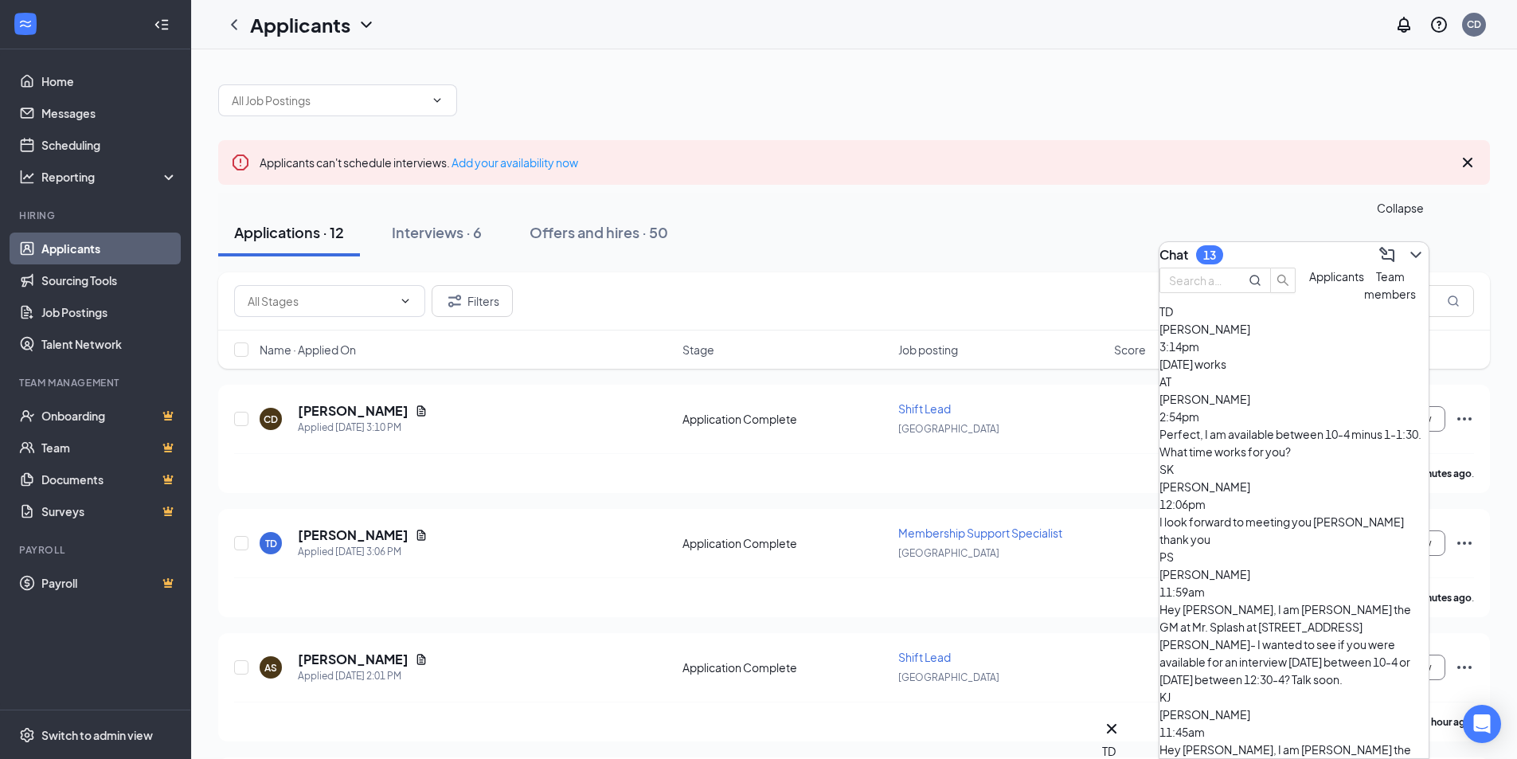
click at [1407, 245] on icon "ChevronDown" at bounding box center [1415, 254] width 19 height 19
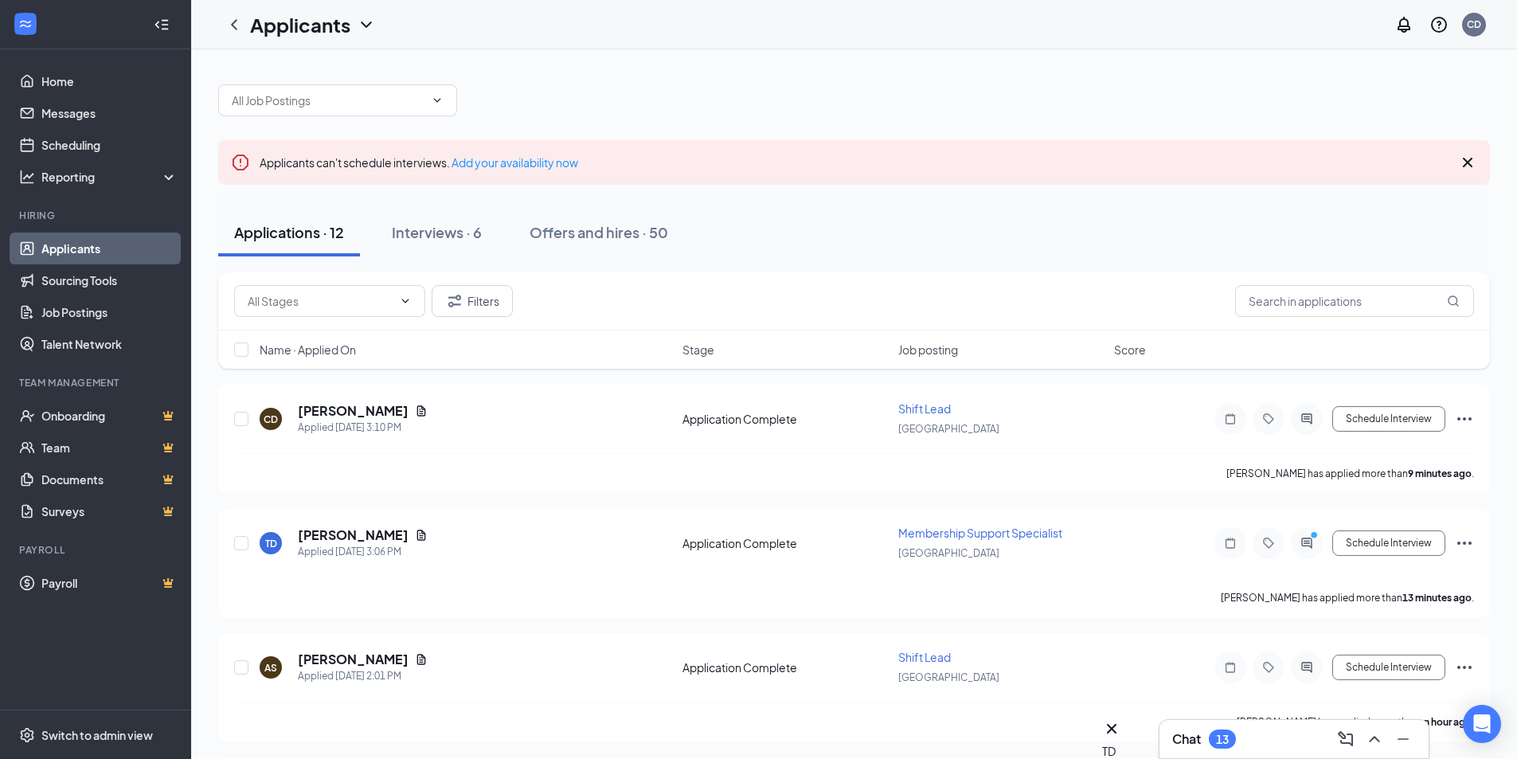
click at [1294, 728] on div "Chat 13" at bounding box center [1294, 738] width 244 height 25
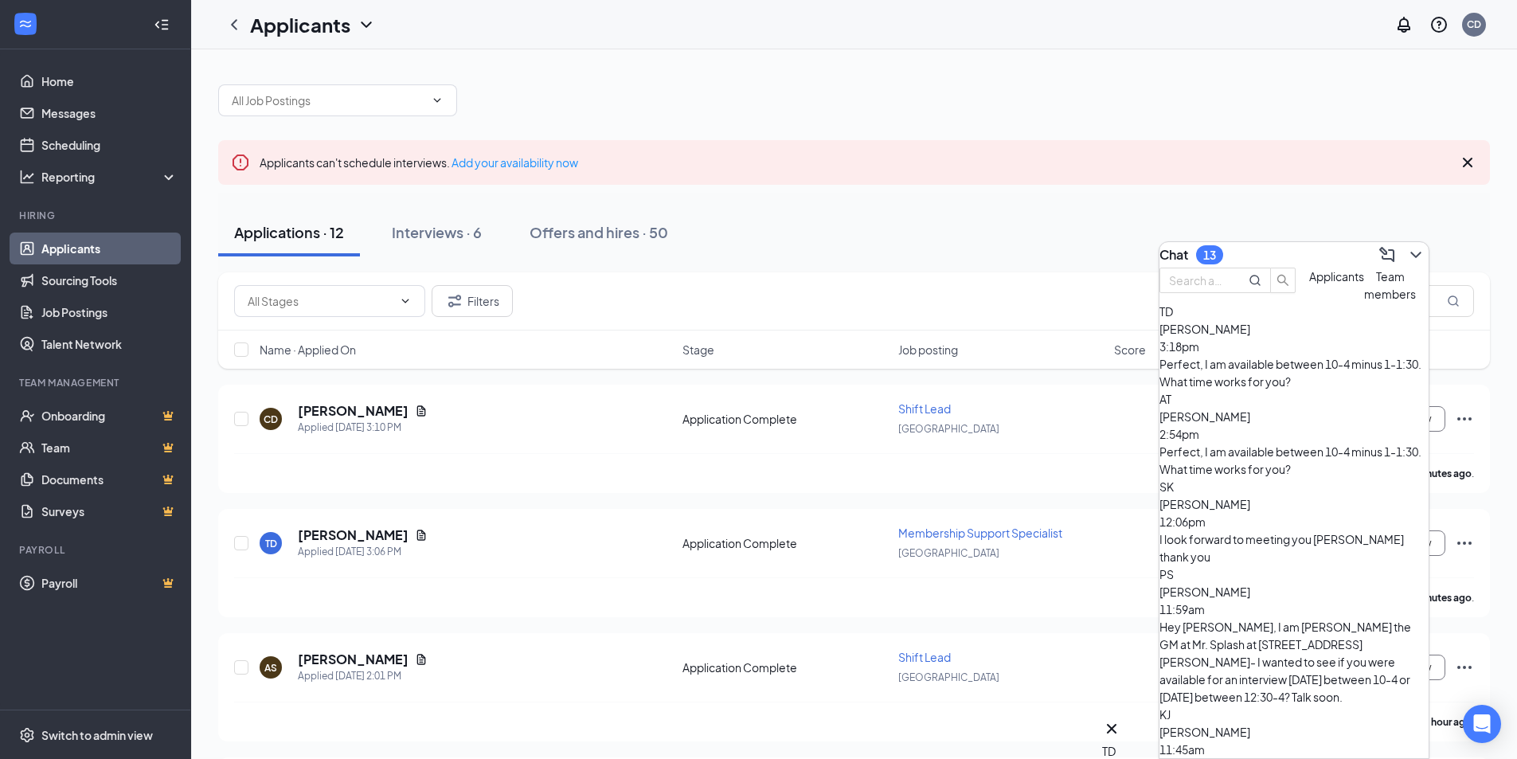
click at [1312, 252] on div "Chat 13" at bounding box center [1293, 254] width 269 height 25
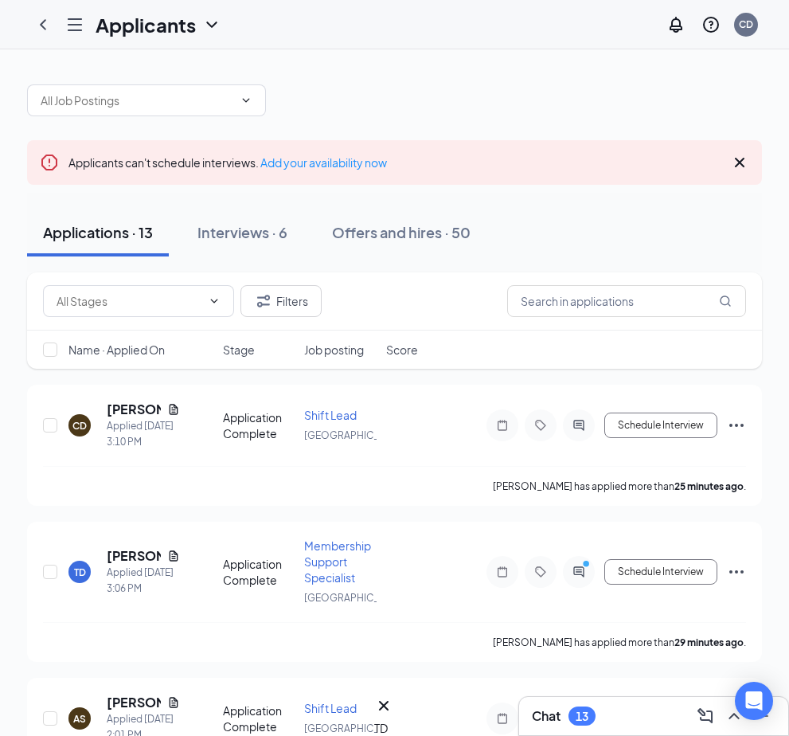
click at [602, 719] on div "Chat 13" at bounding box center [654, 715] width 244 height 25
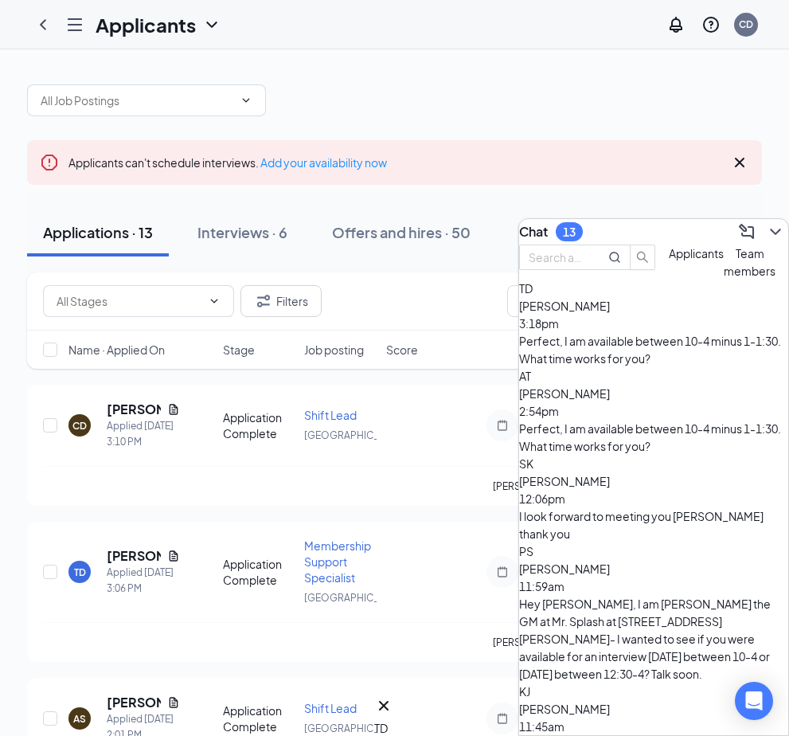
click at [638, 227] on div "Chat 13" at bounding box center [653, 231] width 269 height 25
